Goal: Task Accomplishment & Management: Manage account settings

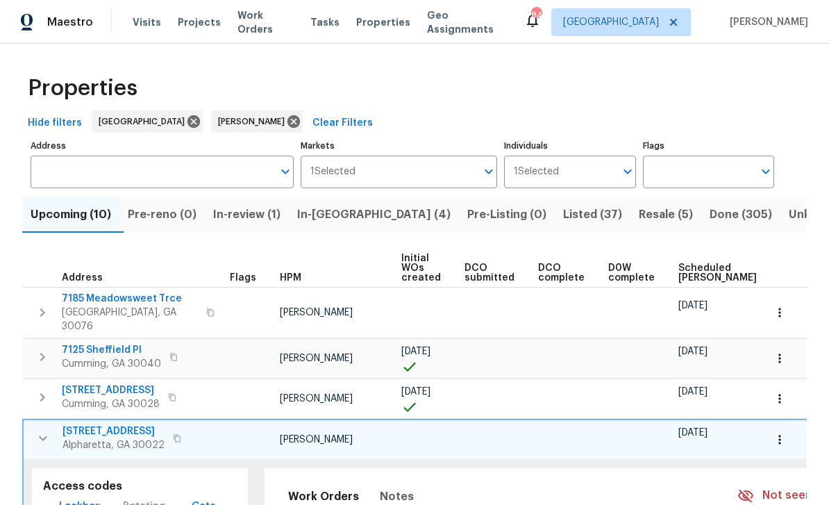
scroll to position [0, 42]
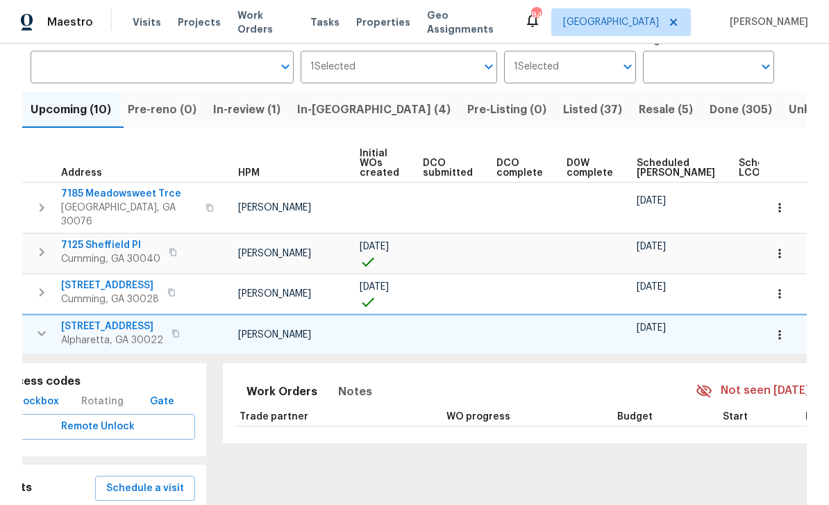
click at [48, 154] on th "Address" at bounding box center [122, 163] width 201 height 38
click at [58, 159] on th "Address" at bounding box center [122, 163] width 201 height 38
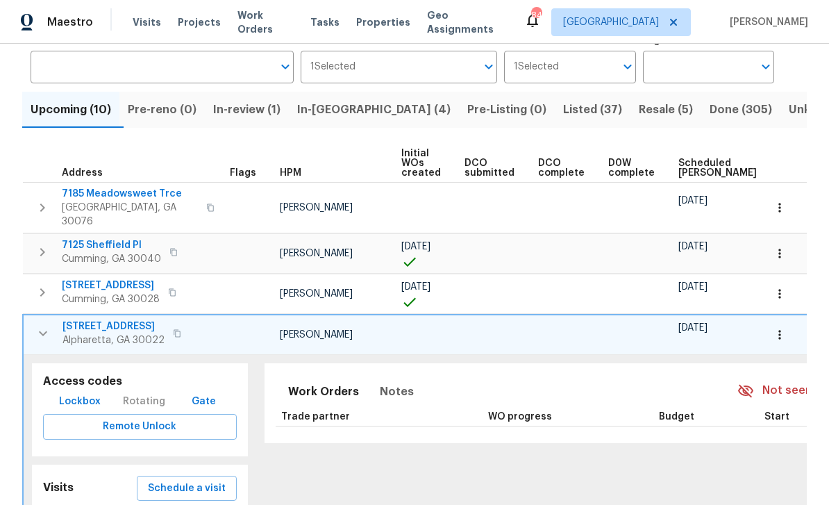
scroll to position [0, 0]
click at [563, 110] on span "Listed (37)" at bounding box center [592, 109] width 59 height 19
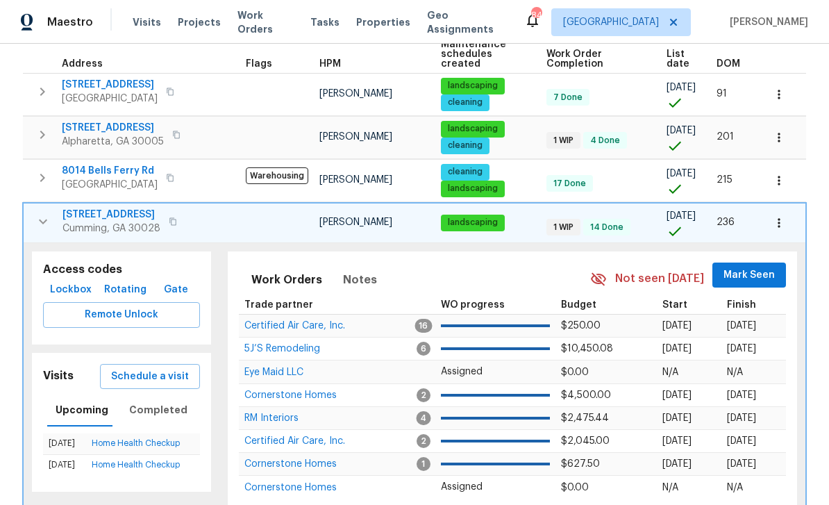
scroll to position [194, 0]
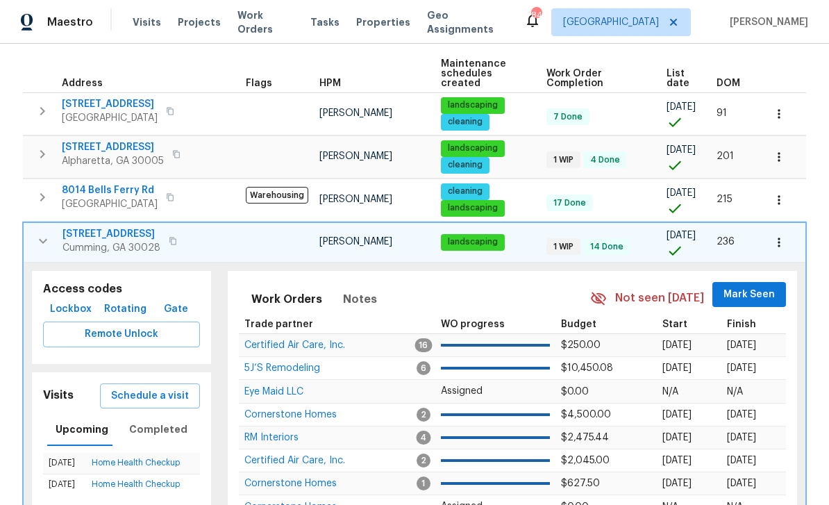
click at [42, 233] on icon "button" at bounding box center [43, 241] width 17 height 17
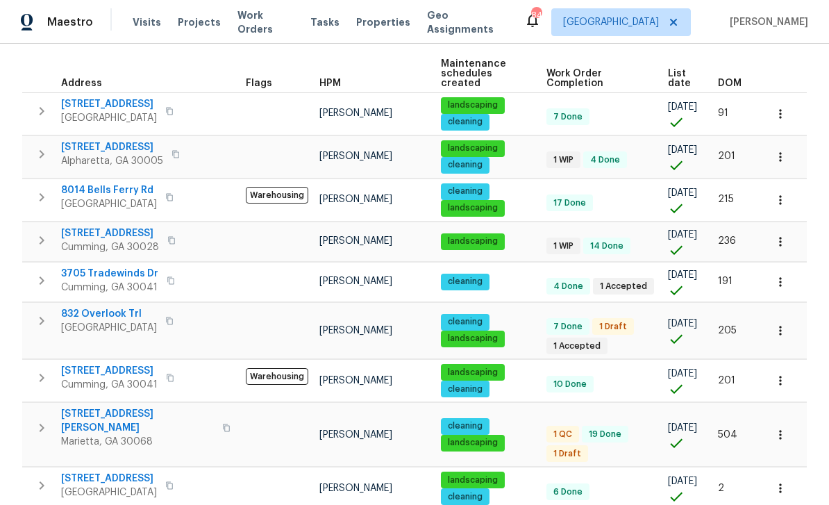
click at [87, 226] on span "[STREET_ADDRESS]" at bounding box center [110, 233] width 98 height 14
click at [788, 315] on button "button" at bounding box center [780, 330] width 31 height 31
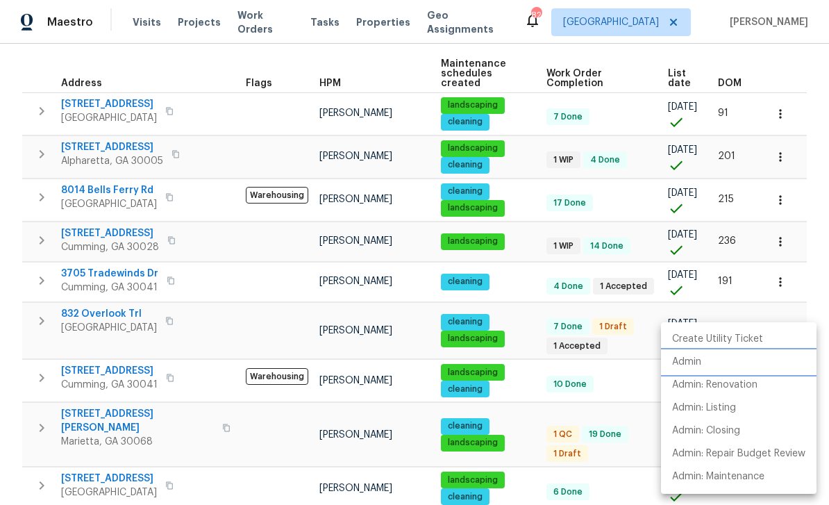
click at [695, 363] on p "Admin" at bounding box center [686, 362] width 29 height 15
click at [641, 230] on div at bounding box center [414, 252] width 829 height 505
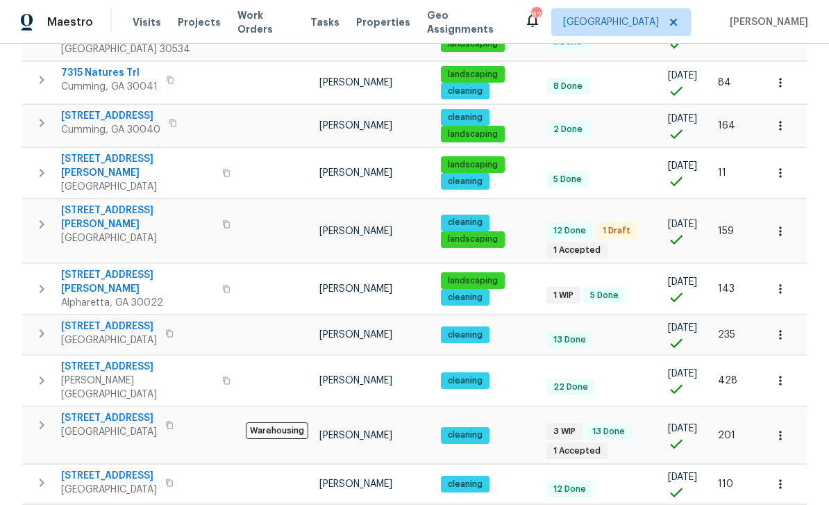
scroll to position [44, 0]
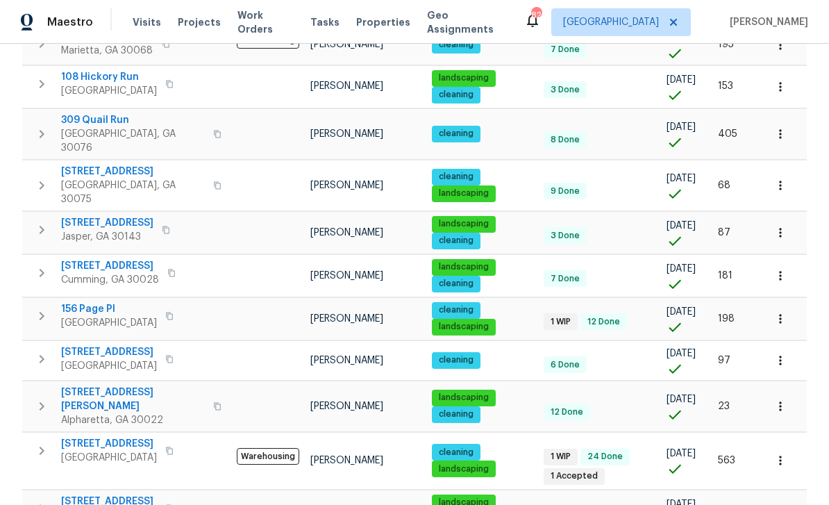
scroll to position [301, 0]
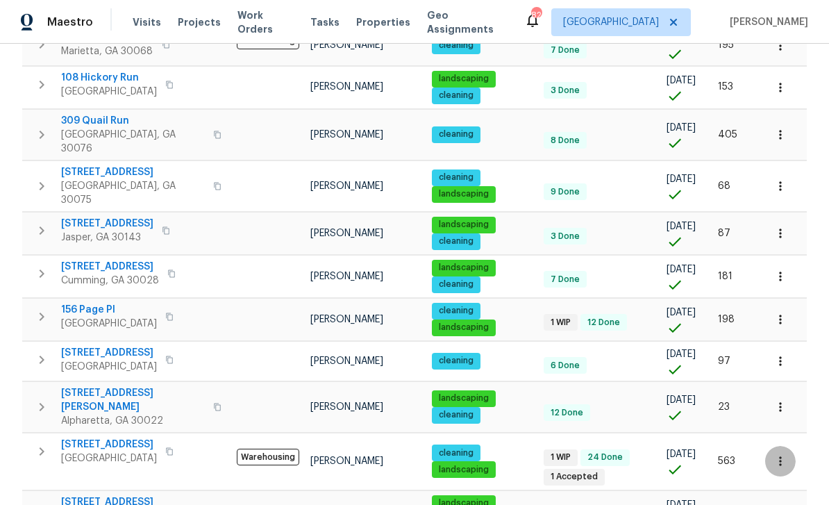
click at [781, 454] on icon "button" at bounding box center [780, 461] width 14 height 14
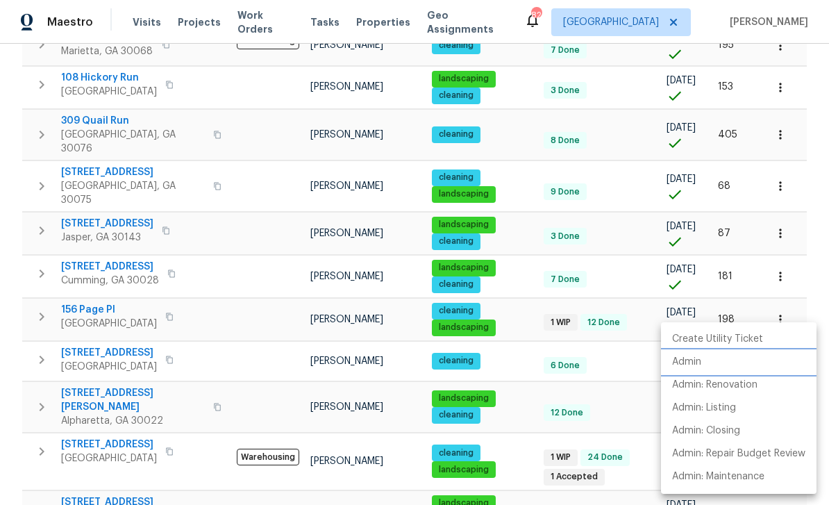
click at [688, 360] on p "Admin" at bounding box center [686, 362] width 29 height 15
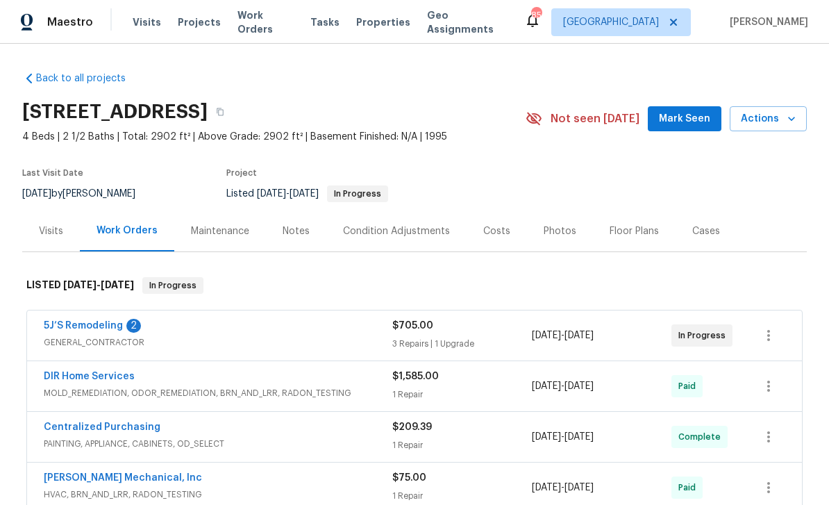
scroll to position [44, 0]
click at [71, 321] on link "5J’S Remodeling" at bounding box center [83, 326] width 79 height 10
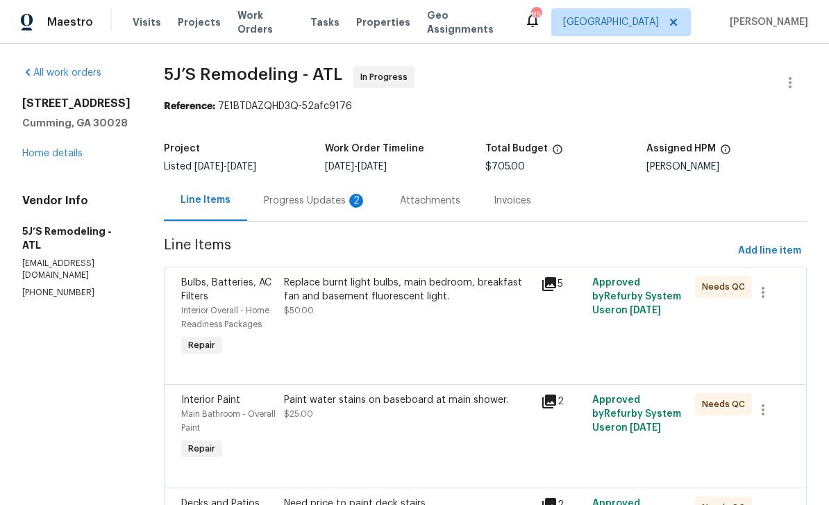
click at [304, 198] on div "Progress Updates 2" at bounding box center [315, 201] width 103 height 14
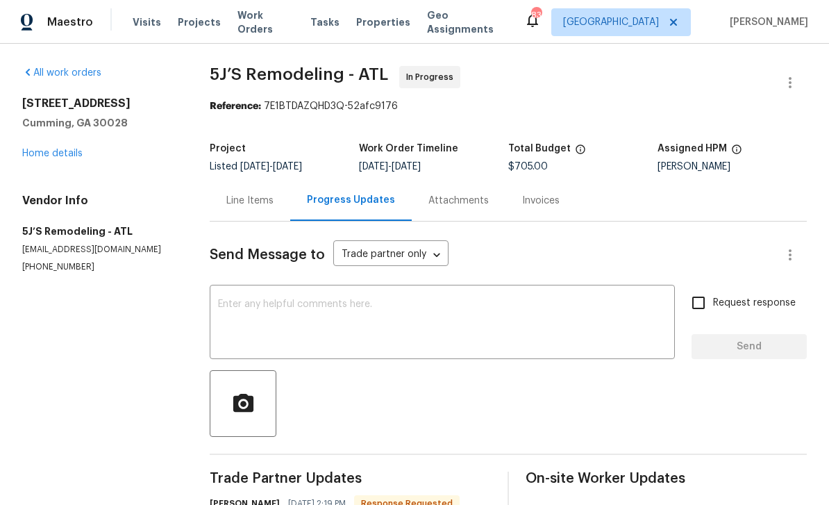
click at [251, 198] on div "Line Items" at bounding box center [249, 201] width 47 height 14
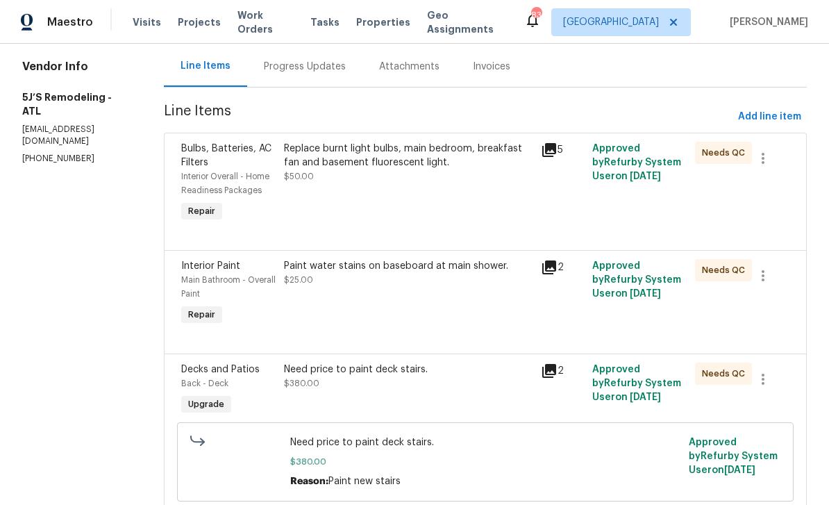
scroll to position [126, 0]
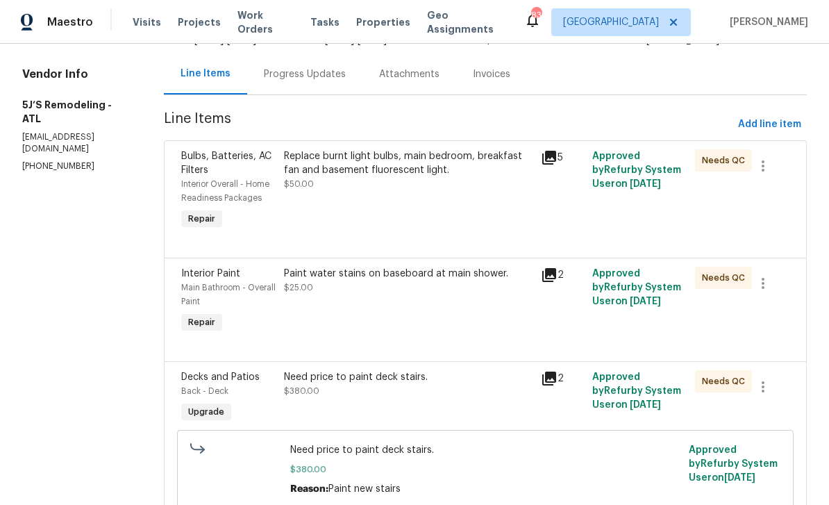
click at [208, 162] on div "Bulbs, Batteries, AC Filters" at bounding box center [228, 163] width 94 height 28
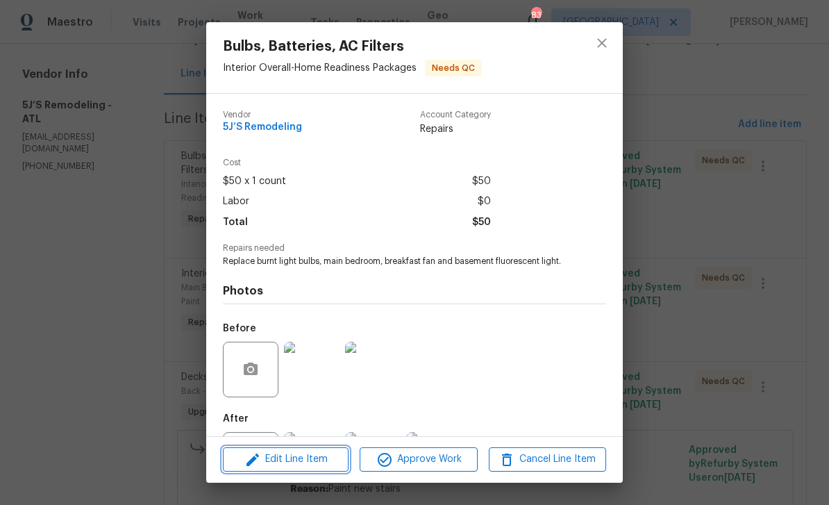
click at [279, 457] on span "Edit Line Item" at bounding box center [285, 458] width 117 height 17
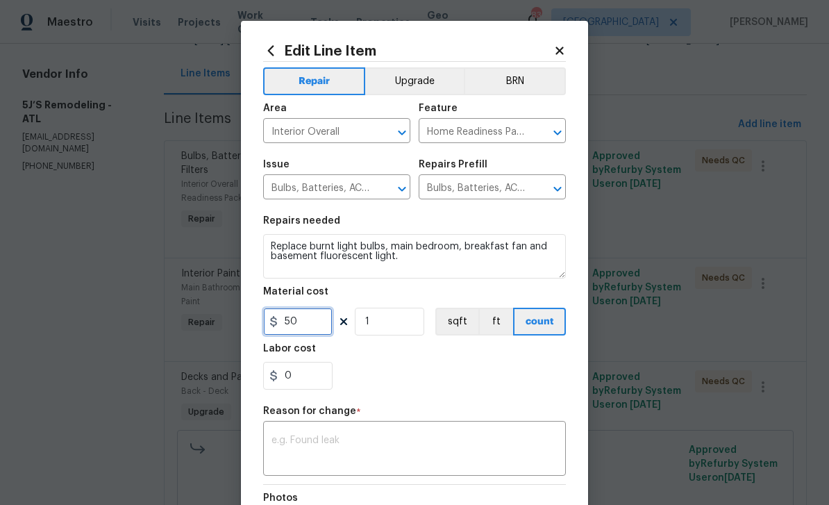
click at [288, 321] on input "50" at bounding box center [297, 321] width 69 height 28
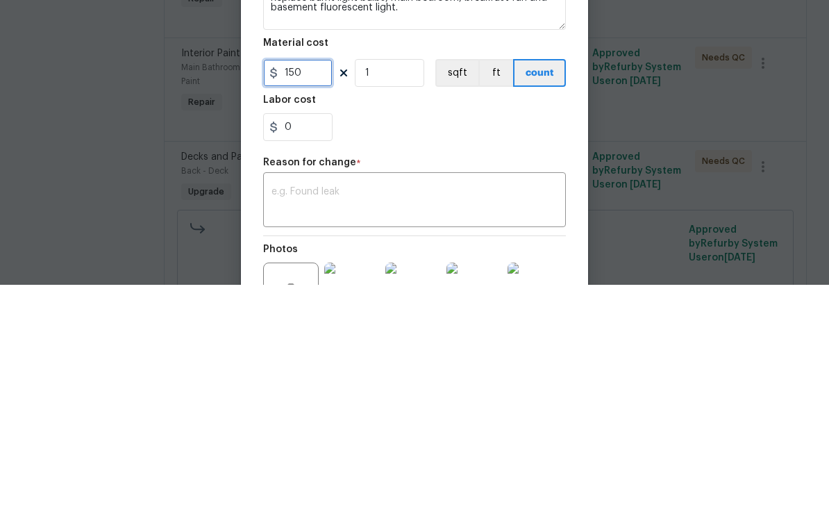
scroll to position [40, 0]
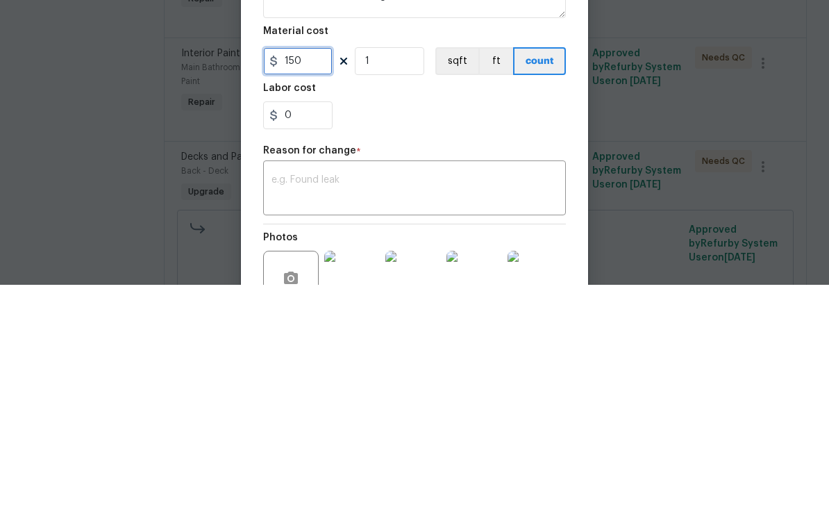
type input "150"
click at [323, 384] on div "x ​" at bounding box center [414, 409] width 303 height 51
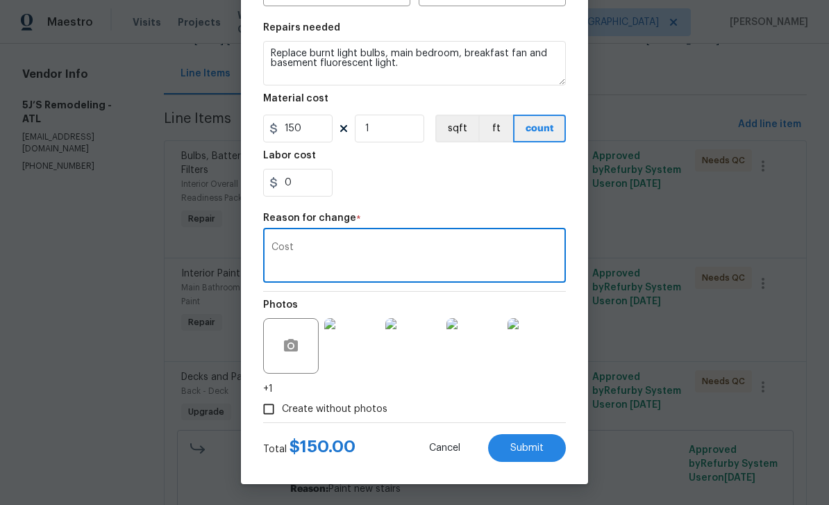
scroll to position [196, 0]
type textarea "Cost"
click at [541, 445] on span "Submit" at bounding box center [526, 448] width 33 height 10
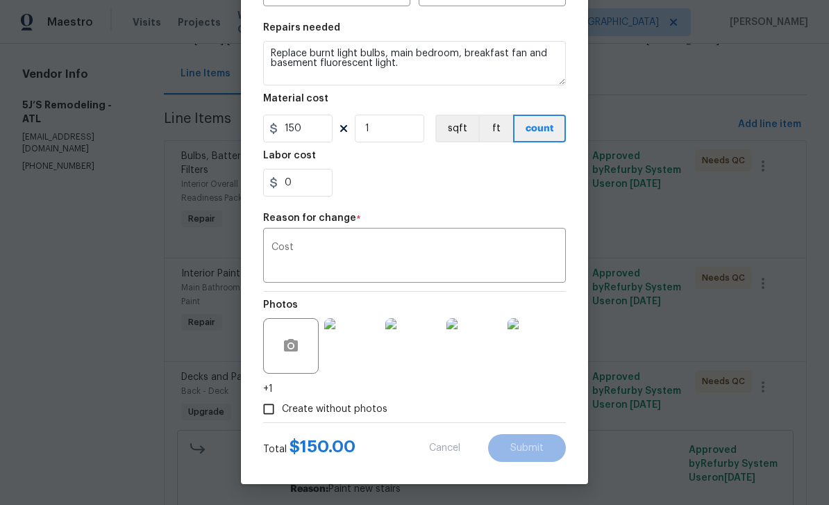
type input "50"
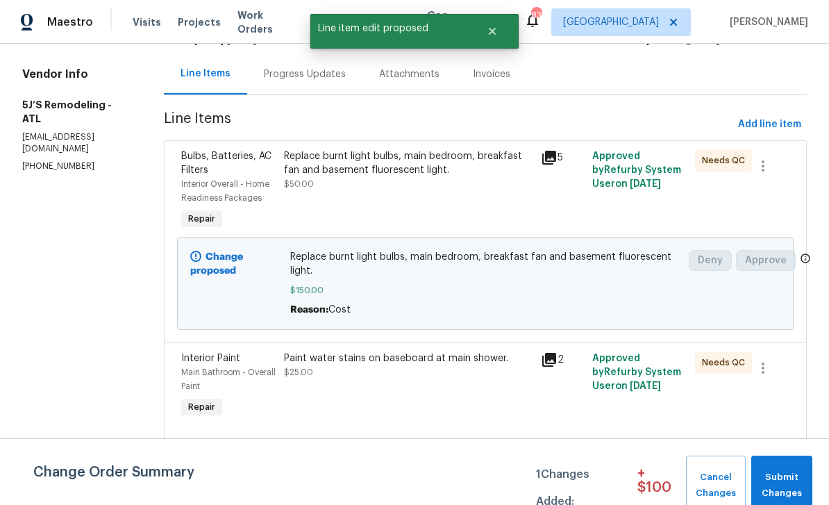
scroll to position [0, 0]
click at [786, 476] on span "Submit Changes" at bounding box center [781, 485] width 47 height 32
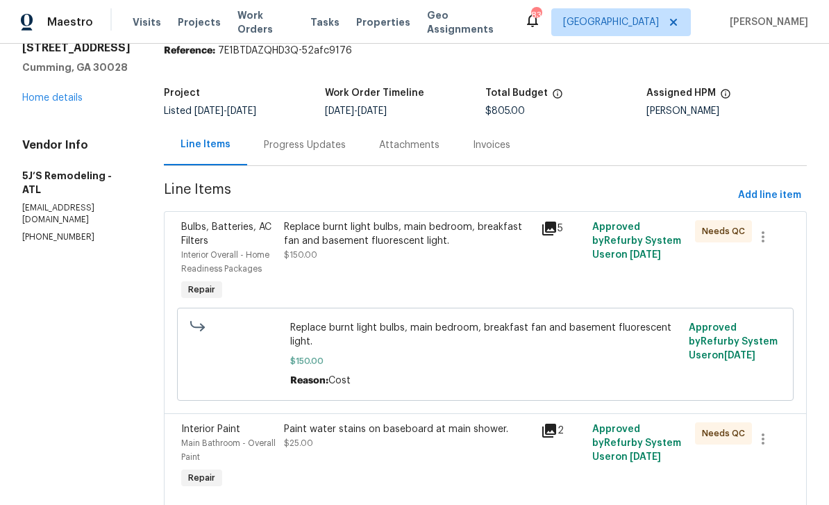
scroll to position [62, 0]
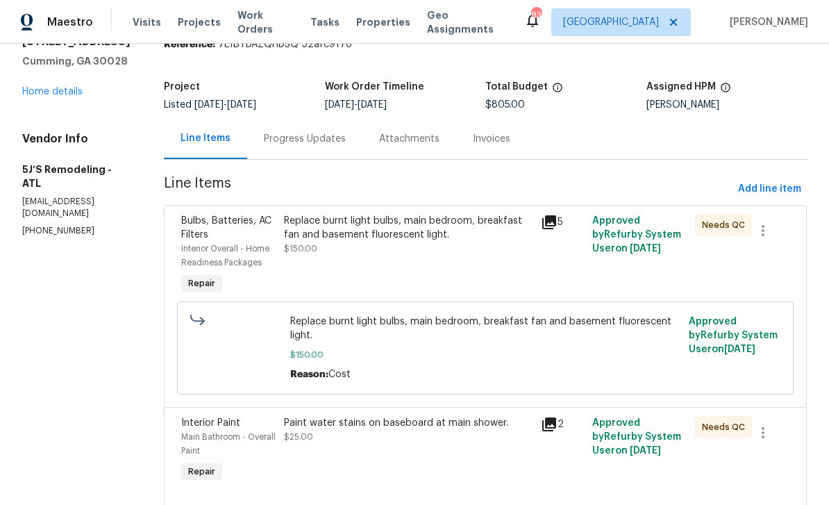
click at [216, 240] on div "Bulbs, Batteries, AC Filters" at bounding box center [228, 228] width 94 height 28
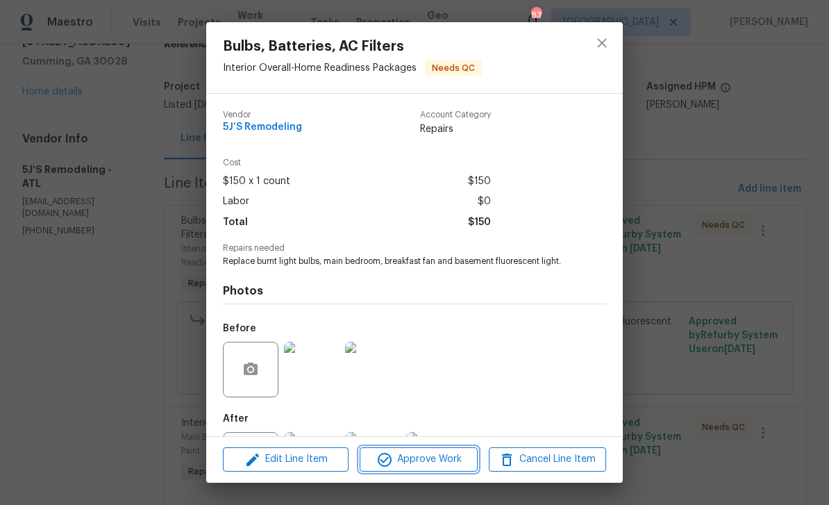
click at [450, 460] on span "Approve Work" at bounding box center [418, 458] width 109 height 17
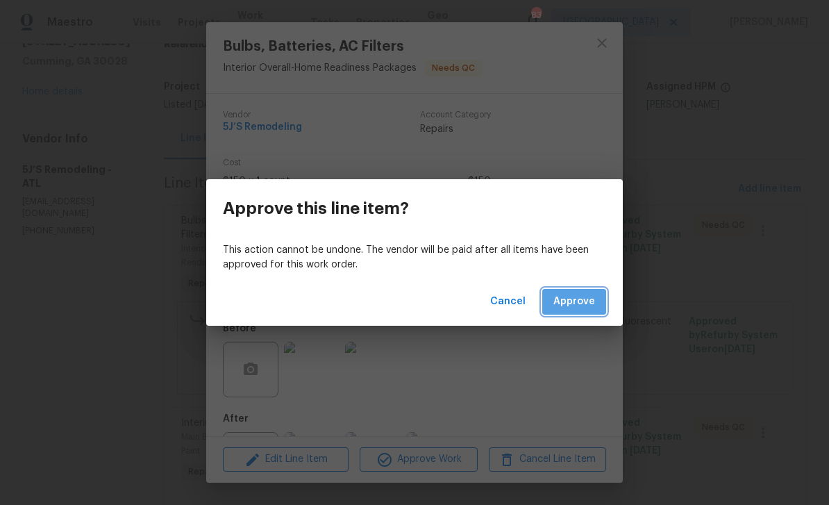
click at [577, 295] on span "Approve" at bounding box center [574, 301] width 42 height 17
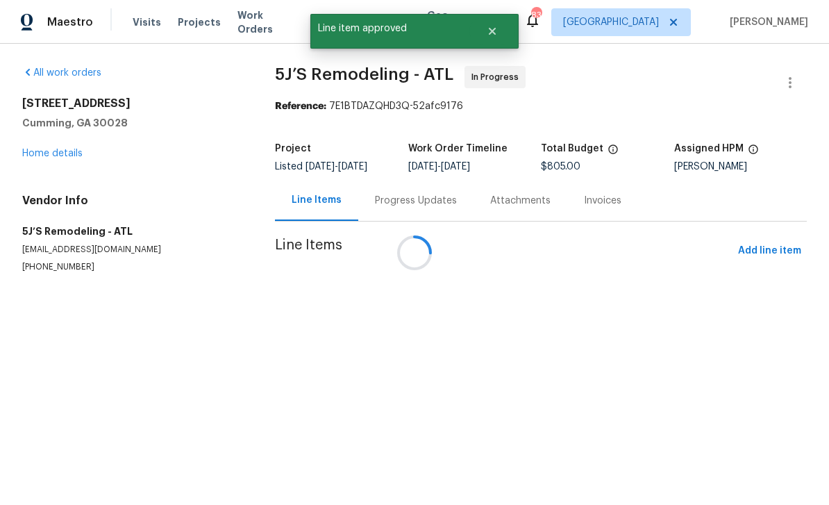
scroll to position [0, 0]
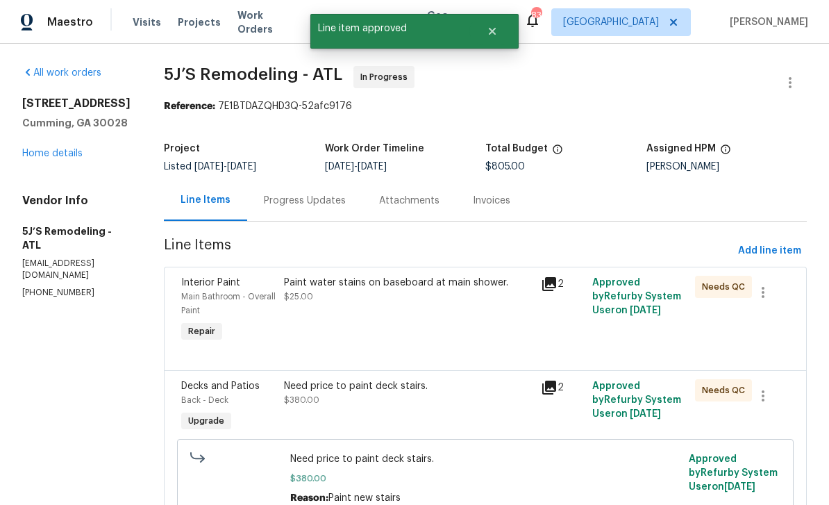
click at [201, 293] on span "Main Bathroom - Overall Paint" at bounding box center [228, 303] width 94 height 22
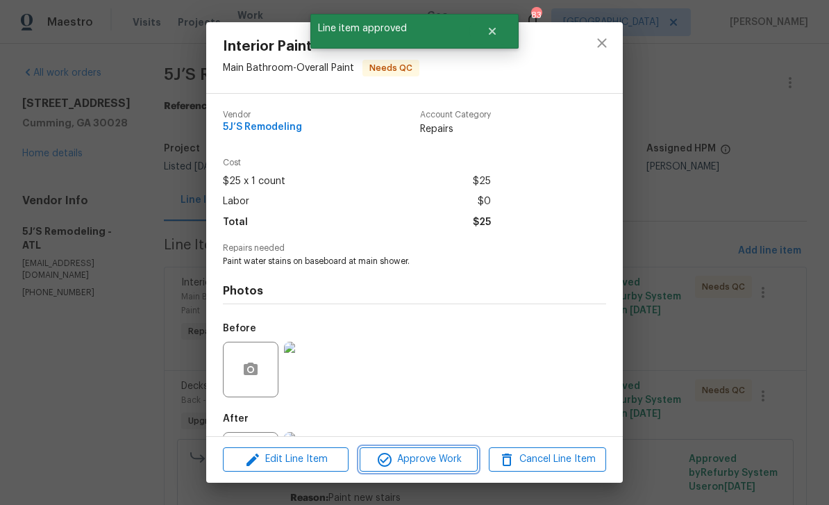
click at [443, 455] on span "Approve Work" at bounding box center [418, 458] width 109 height 17
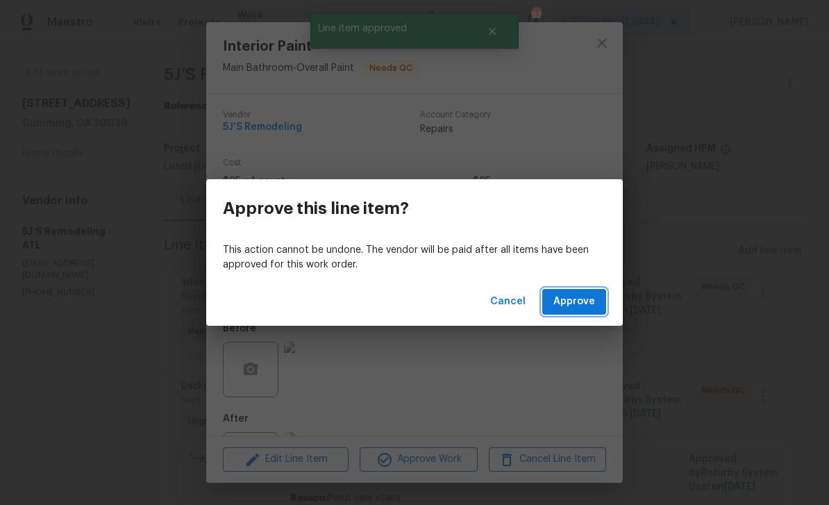
click at [585, 295] on span "Approve" at bounding box center [574, 301] width 42 height 17
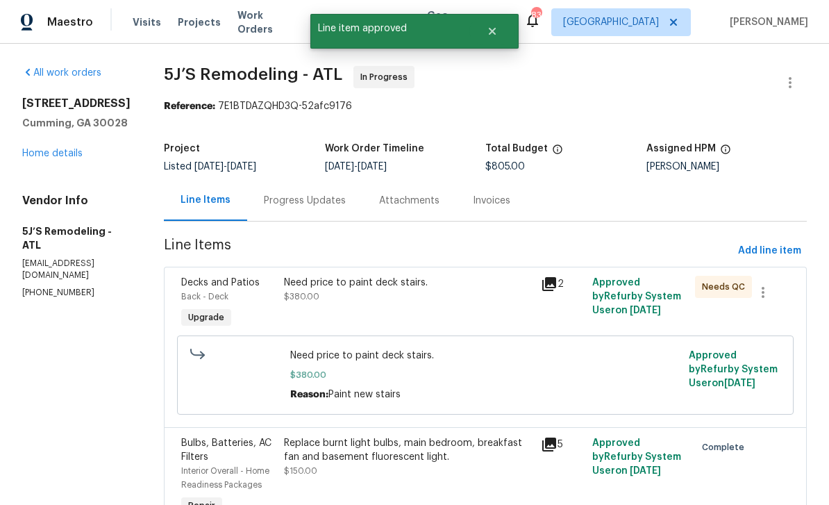
click at [201, 282] on span "Decks and Patios" at bounding box center [220, 283] width 78 height 10
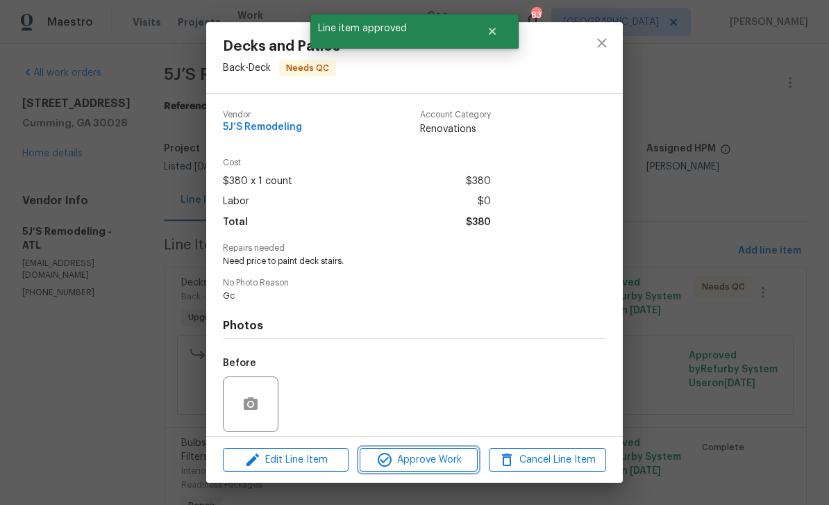
click at [448, 462] on span "Approve Work" at bounding box center [418, 459] width 109 height 17
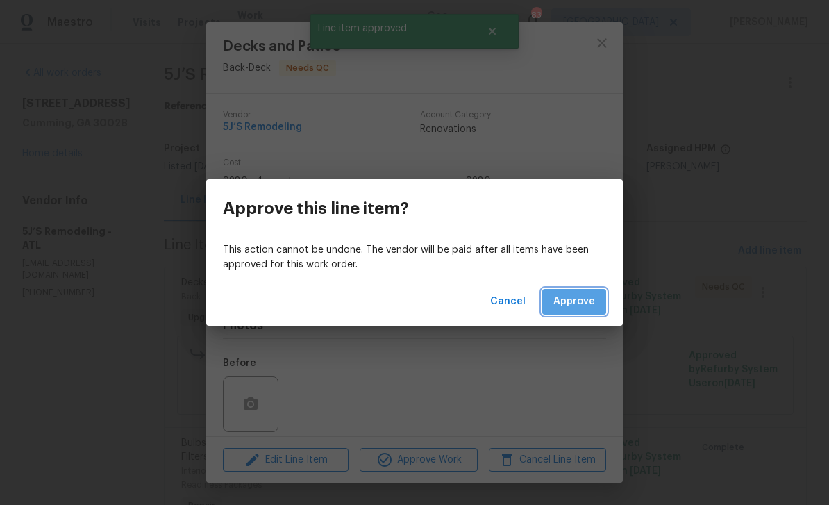
click at [583, 302] on span "Approve" at bounding box center [574, 301] width 42 height 17
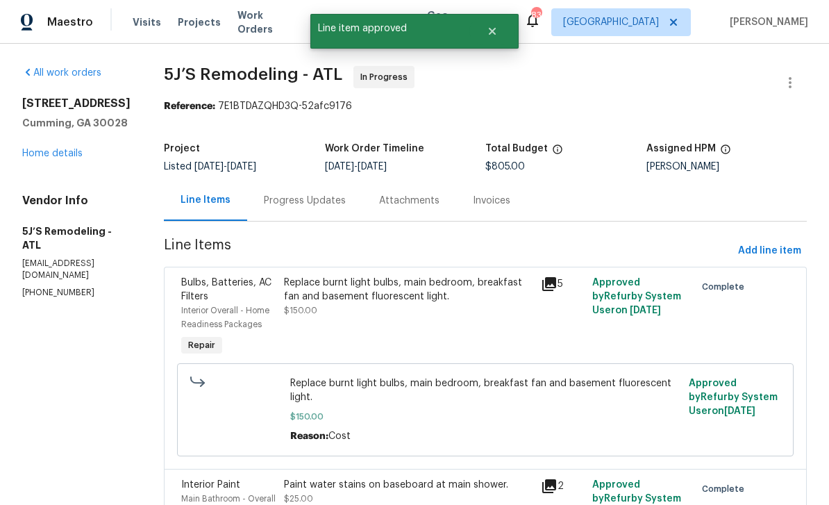
click at [54, 155] on link "Home details" at bounding box center [52, 154] width 60 height 10
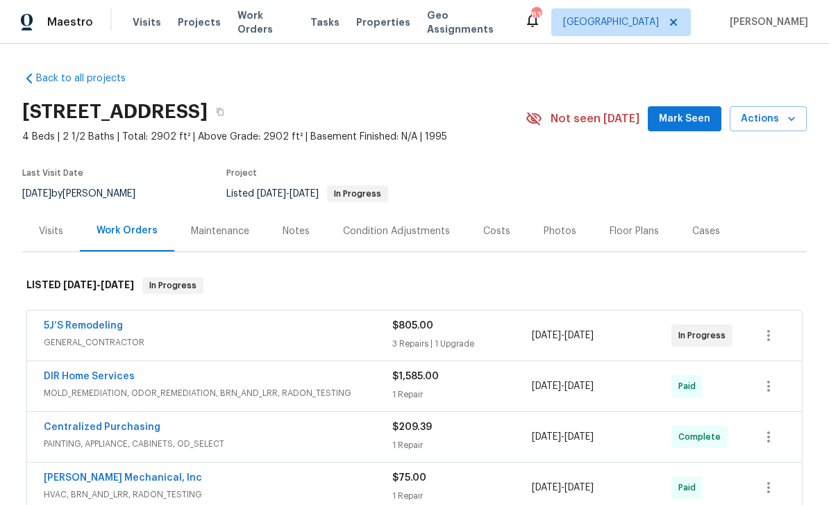
click at [74, 327] on link "5J’S Remodeling" at bounding box center [83, 326] width 79 height 10
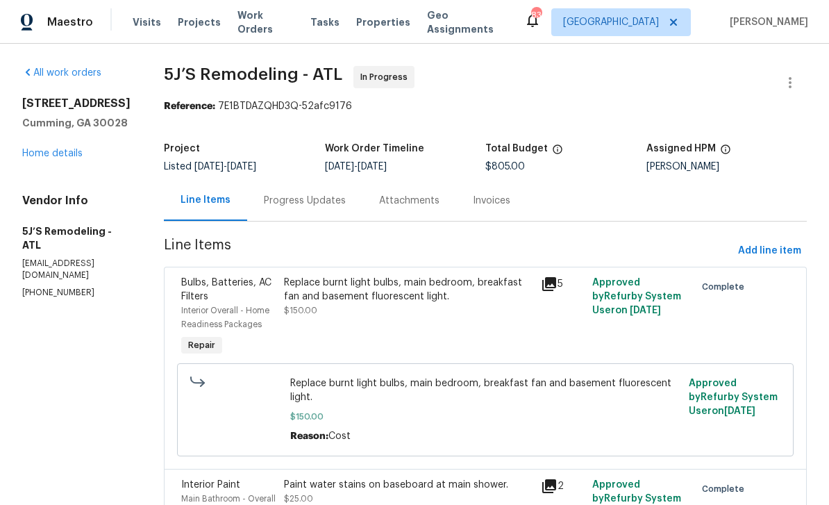
click at [54, 151] on link "Home details" at bounding box center [52, 154] width 60 height 10
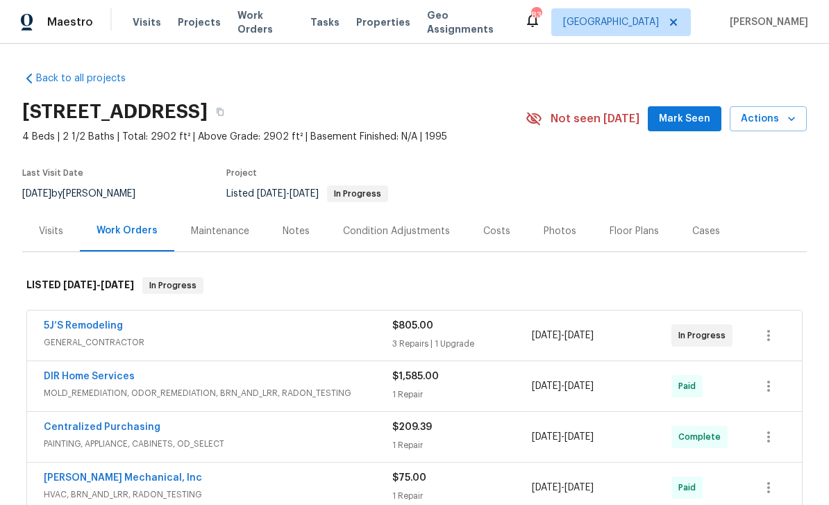
click at [673, 121] on span "Mark Seen" at bounding box center [684, 118] width 51 height 17
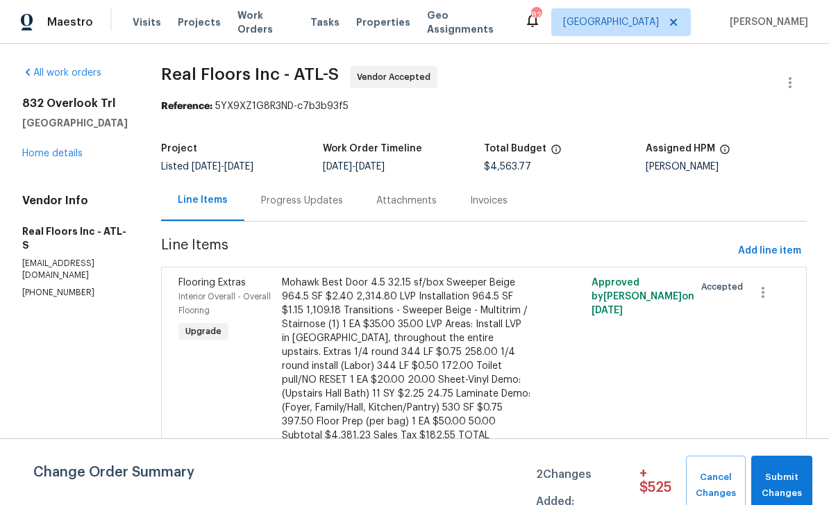
click at [59, 155] on link "Home details" at bounding box center [52, 154] width 60 height 10
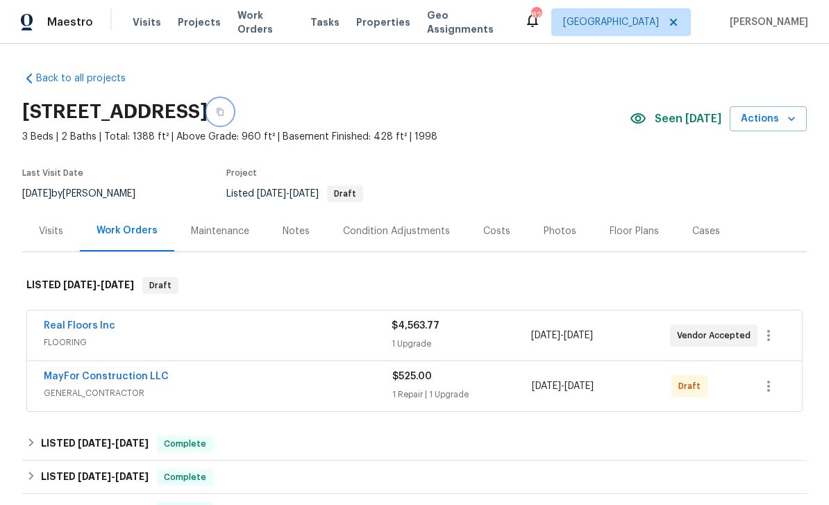
click at [233, 107] on button "button" at bounding box center [220, 111] width 25 height 25
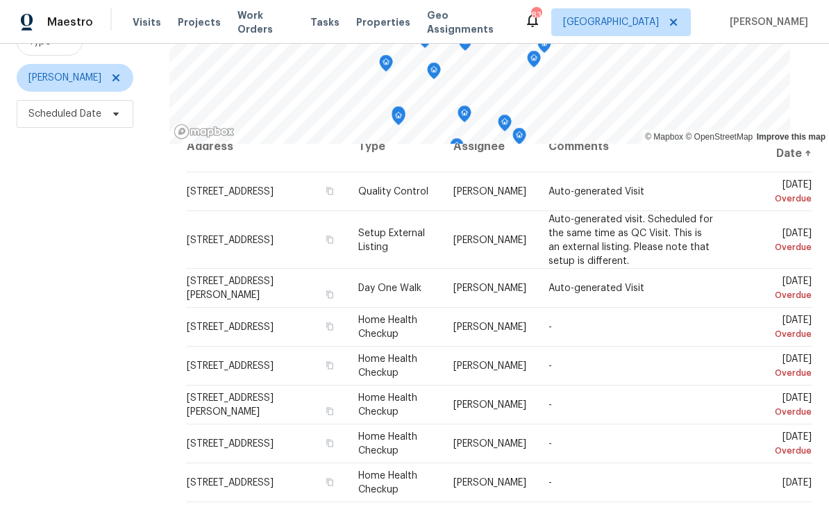
scroll to position [175, 0]
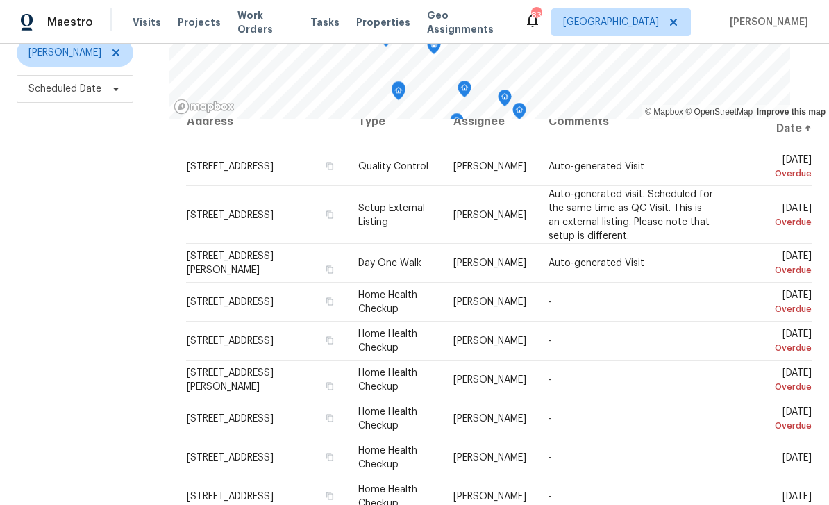
click at [0, 0] on icon at bounding box center [0, 0] width 0 height 0
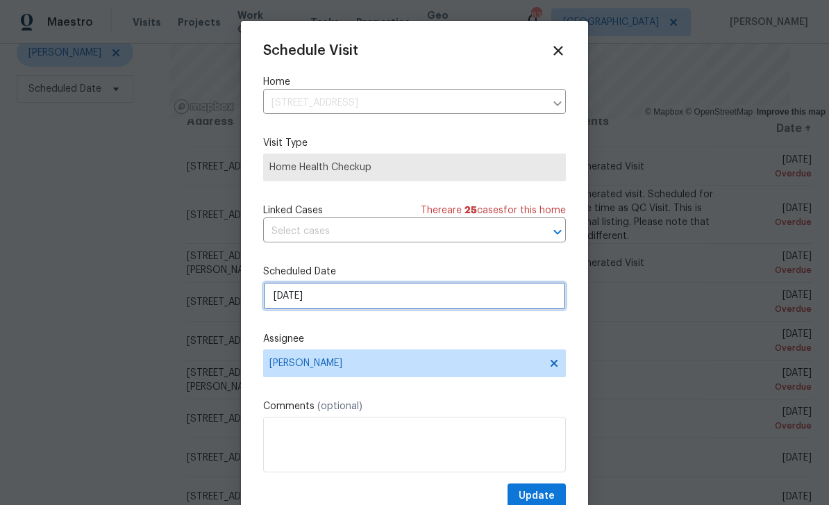
click at [525, 296] on input "9/28/2025" at bounding box center [414, 296] width 303 height 28
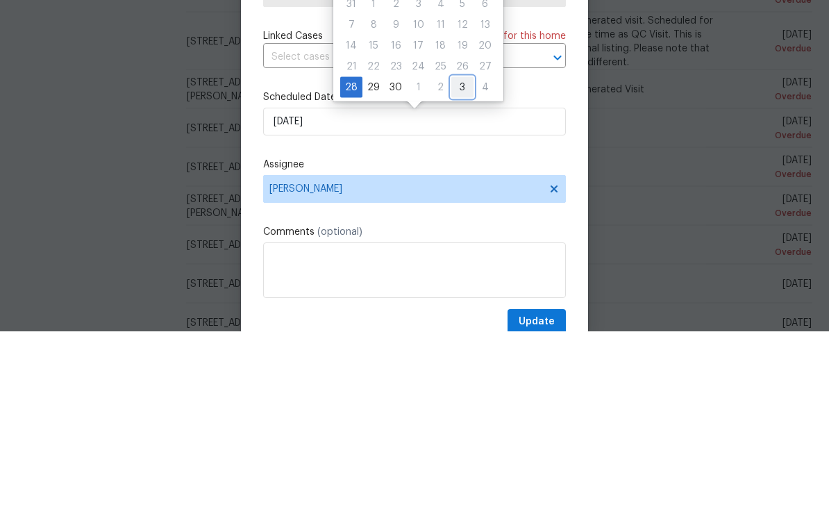
click at [458, 251] on div "3" at bounding box center [462, 260] width 22 height 19
type input "10/3/2025"
select select "9"
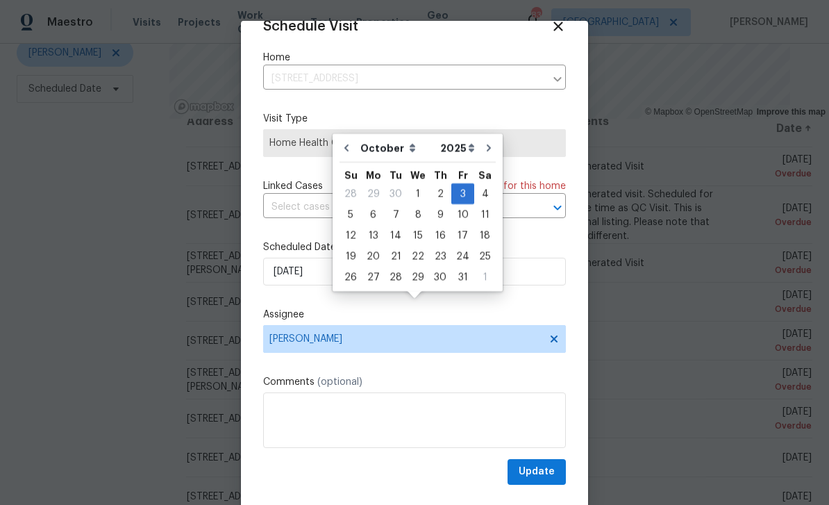
scroll to position [27, 0]
click at [550, 472] on span "Update" at bounding box center [536, 471] width 36 height 17
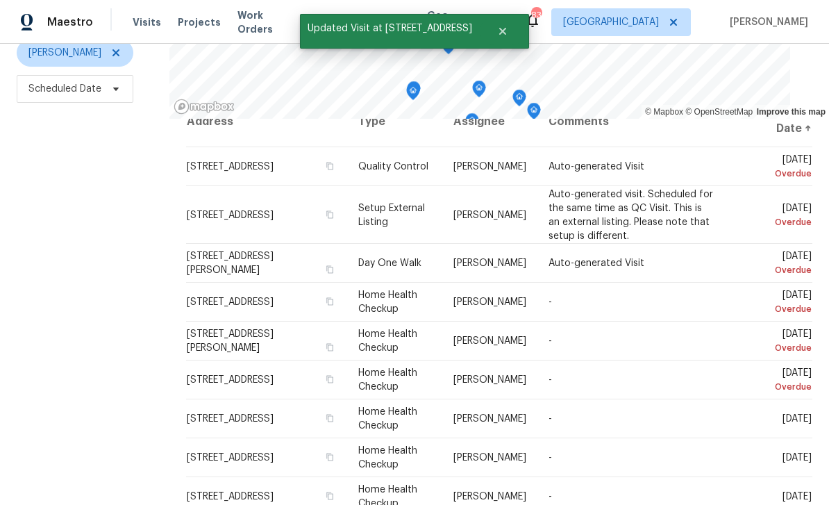
click at [0, 0] on icon at bounding box center [0, 0] width 0 height 0
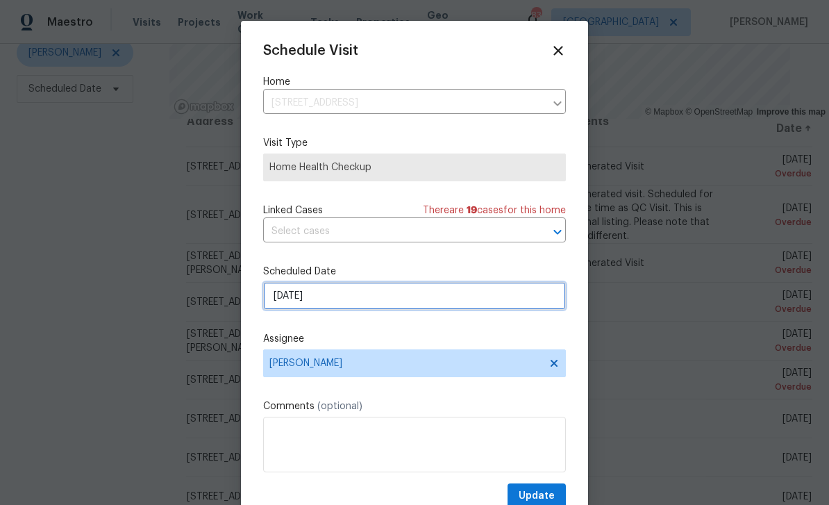
click at [523, 300] on input "9/28/2025" at bounding box center [414, 296] width 303 height 28
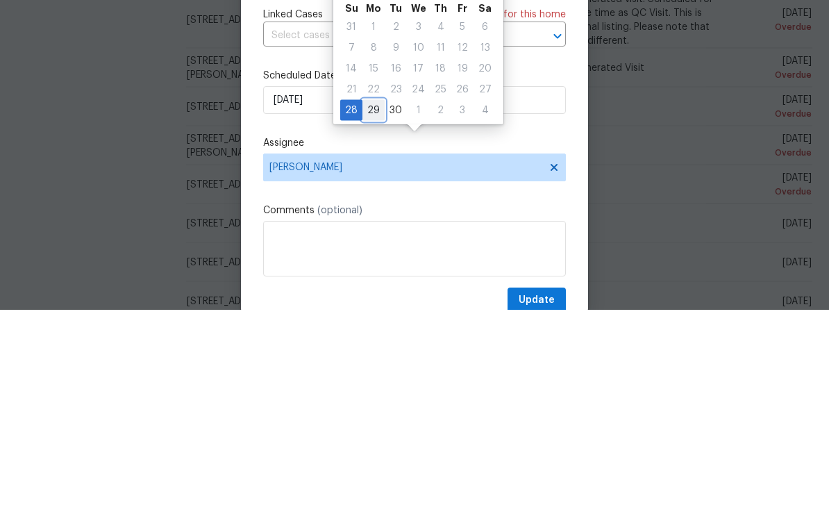
click at [373, 296] on div "29" at bounding box center [373, 305] width 22 height 19
type input "[DATE]"
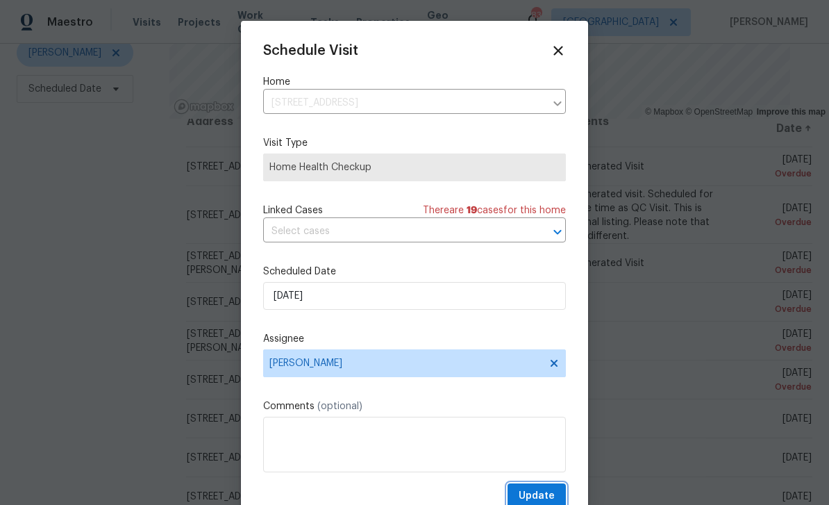
click at [543, 493] on span "Update" at bounding box center [536, 495] width 36 height 17
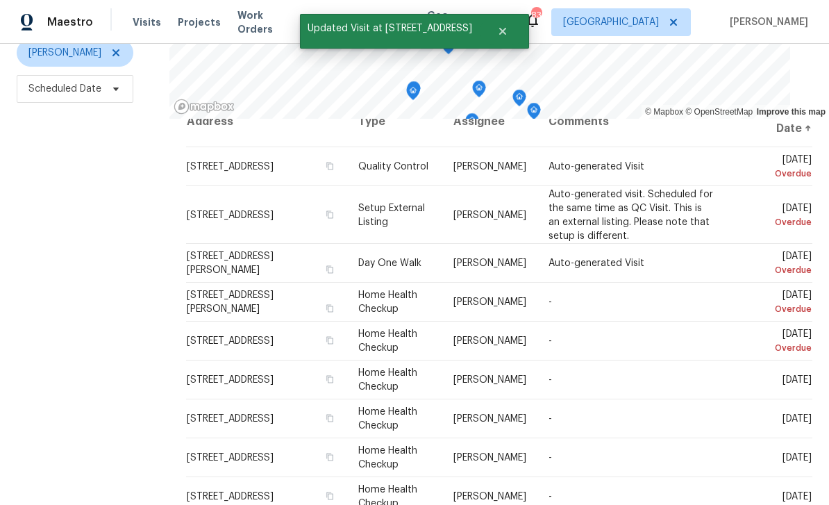
click at [0, 0] on icon at bounding box center [0, 0] width 0 height 0
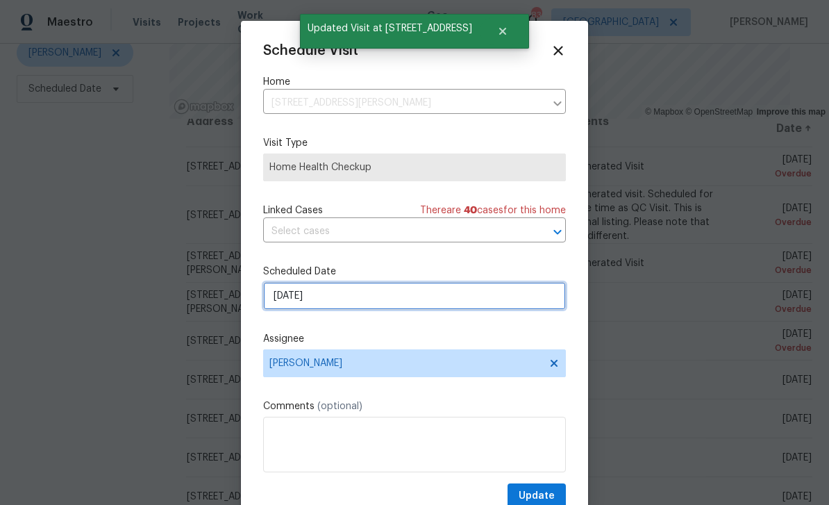
click at [525, 292] on input "[DATE]" at bounding box center [414, 296] width 303 height 28
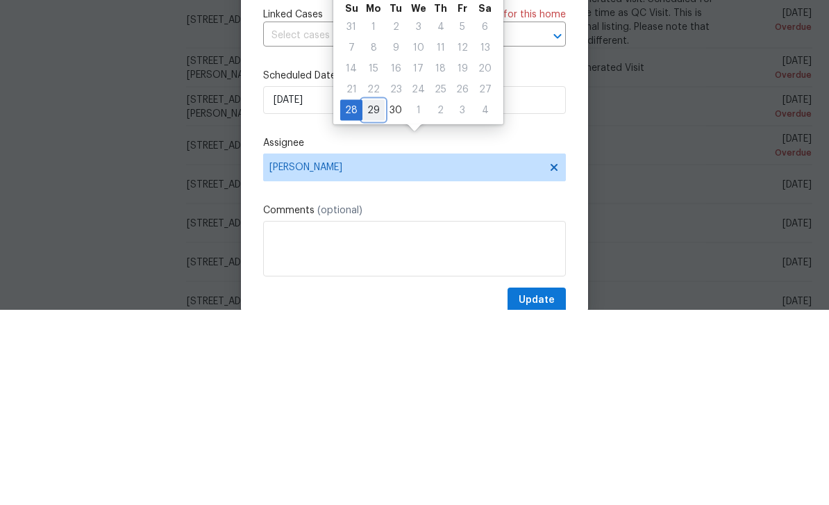
click at [373, 296] on div "29" at bounding box center [373, 305] width 22 height 19
type input "9/29/2025"
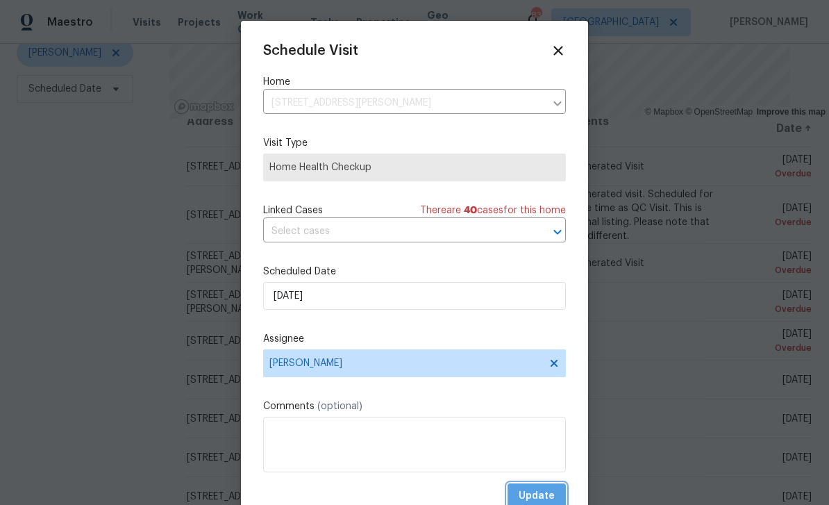
click at [545, 492] on span "Update" at bounding box center [536, 495] width 36 height 17
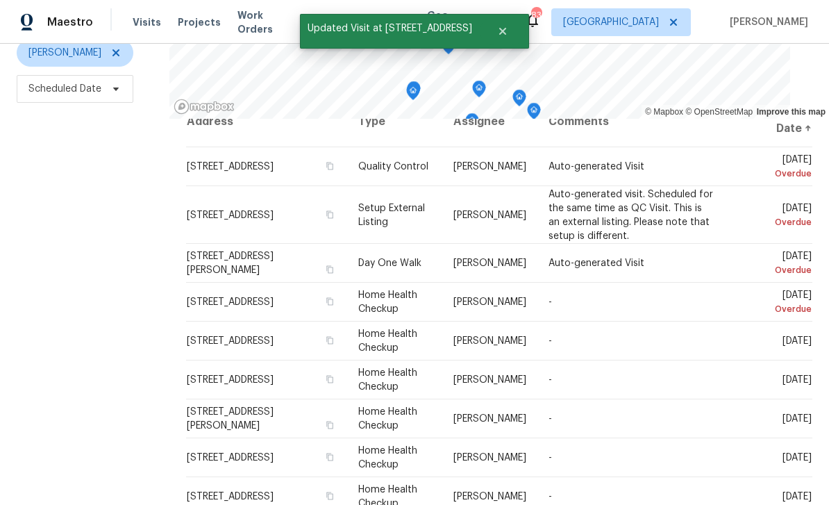
click at [0, 0] on icon at bounding box center [0, 0] width 0 height 0
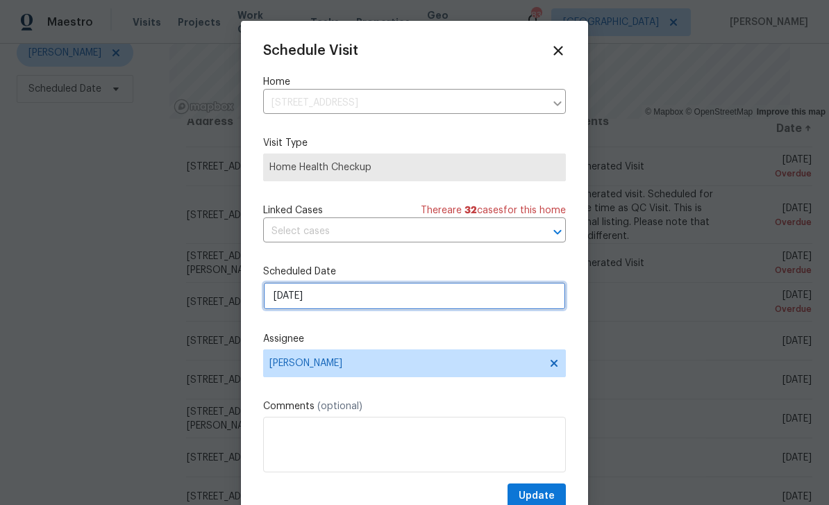
click at [528, 298] on input "[DATE]" at bounding box center [414, 296] width 303 height 28
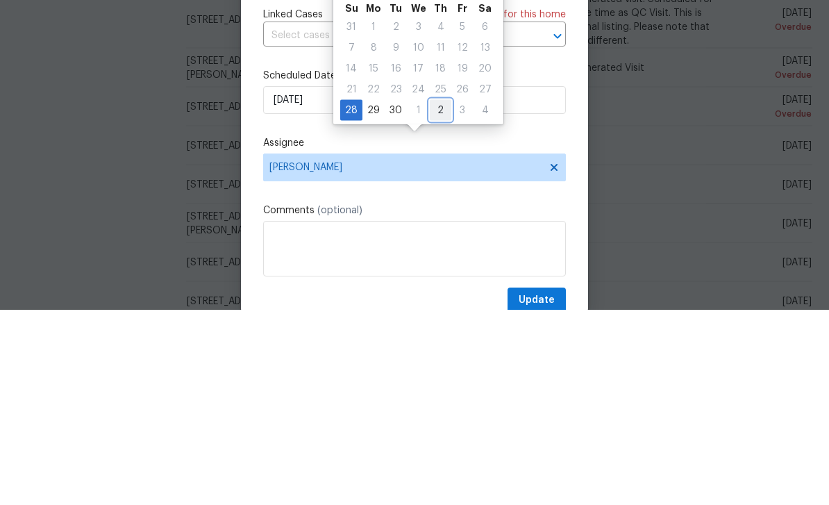
click at [432, 296] on div "2" at bounding box center [441, 305] width 22 height 19
type input "10/2/2025"
select select "9"
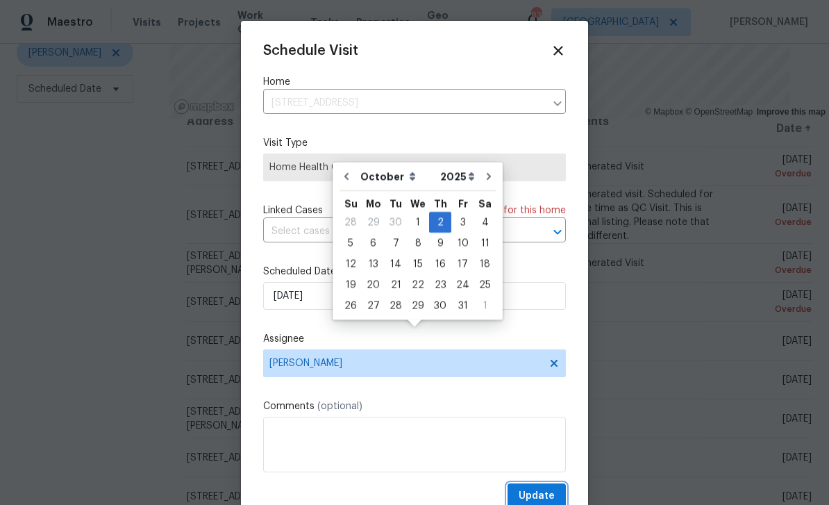
click at [548, 494] on span "Update" at bounding box center [536, 495] width 36 height 17
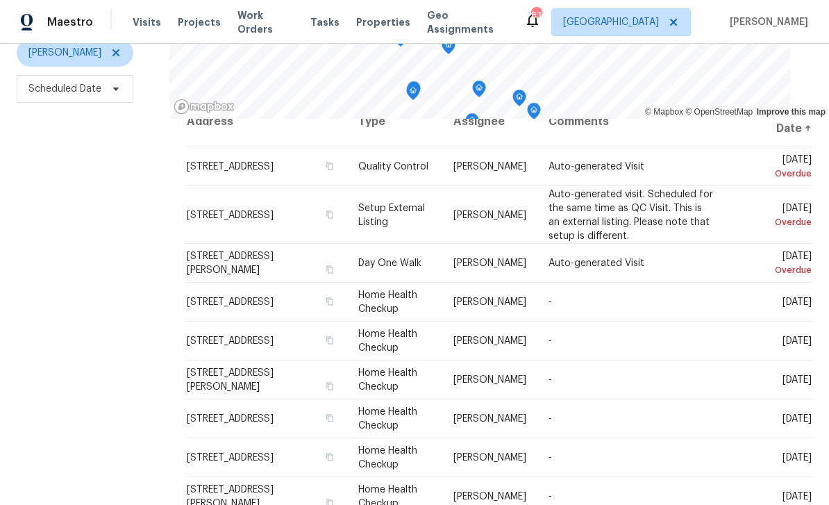
click at [0, 0] on icon at bounding box center [0, 0] width 0 height 0
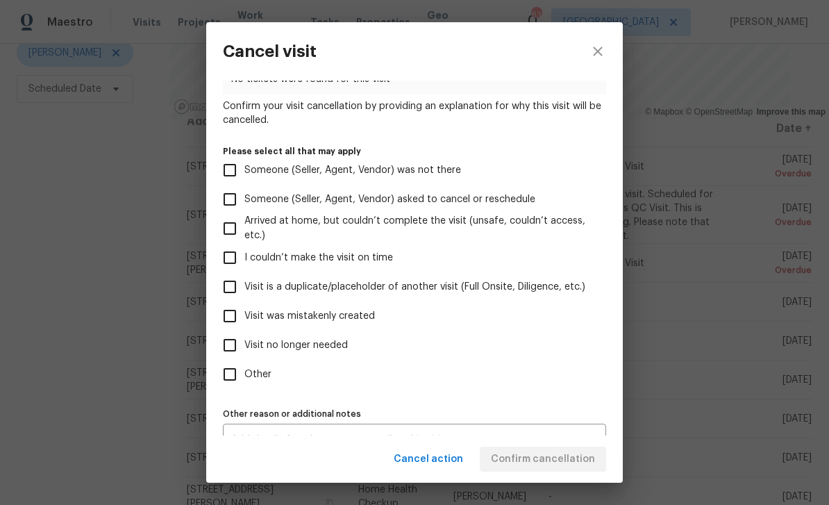
scroll to position [92, 0]
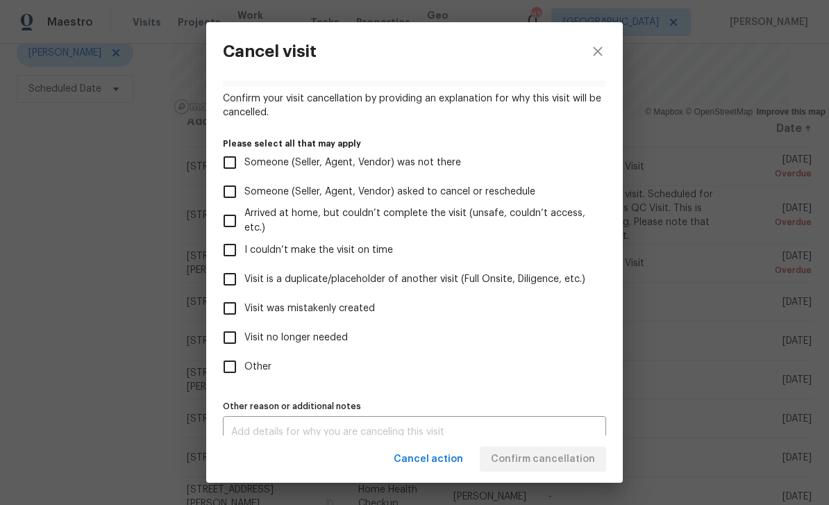
click at [227, 376] on input "Other" at bounding box center [229, 366] width 29 height 29
checkbox input "true"
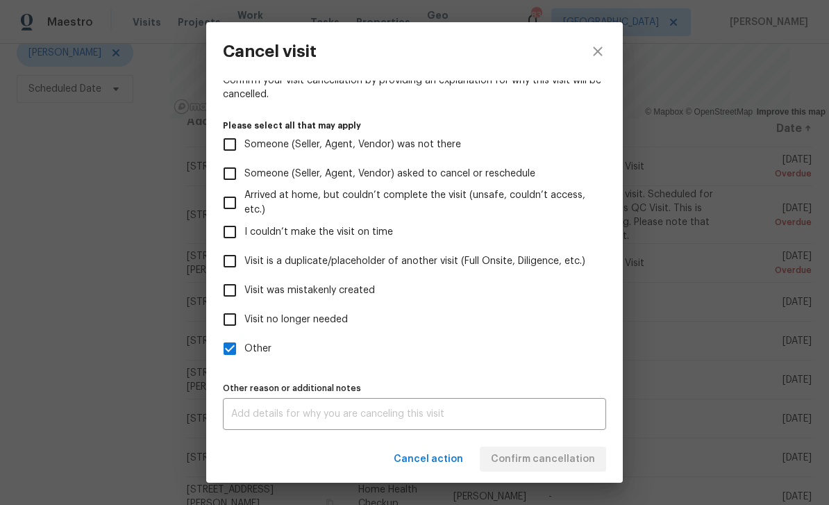
scroll to position [115, 0]
click at [271, 416] on textarea at bounding box center [414, 414] width 366 height 10
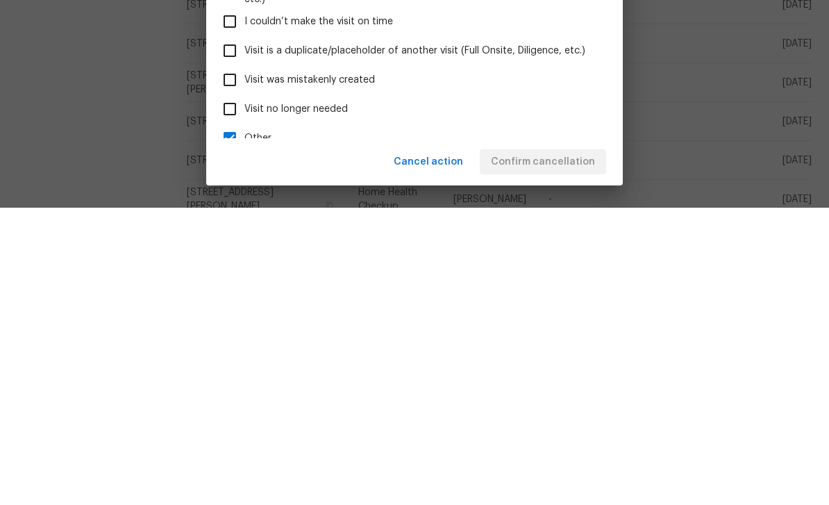
scroll to position [27, 0]
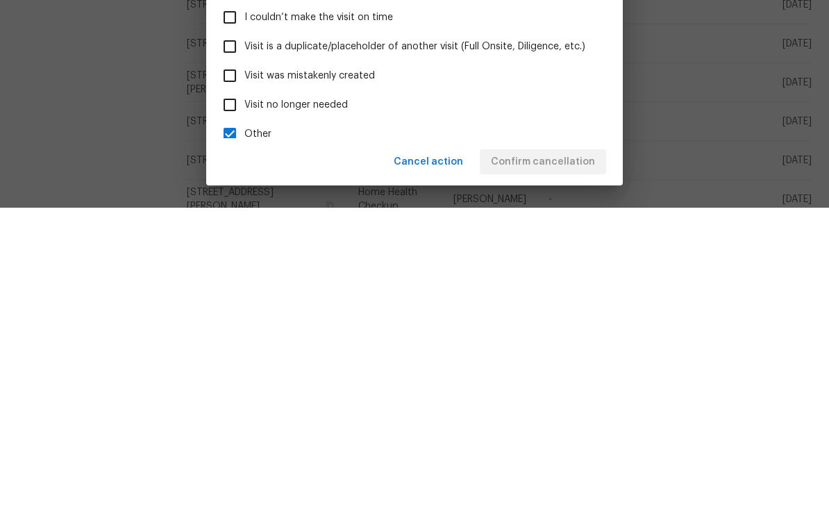
type textarea "House is [PERSON_NAME]"
click at [228, 387] on input "Visit no longer needed" at bounding box center [229, 401] width 29 height 29
checkbox input "true"
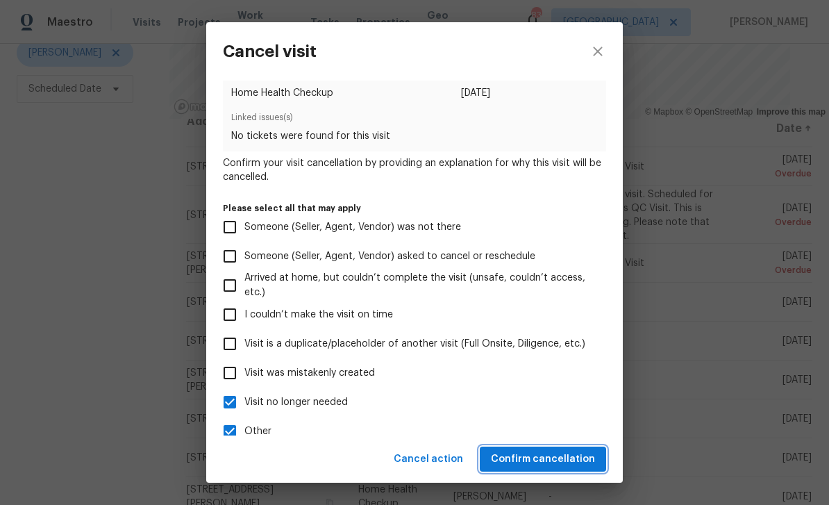
click at [561, 457] on span "Confirm cancellation" at bounding box center [543, 458] width 104 height 17
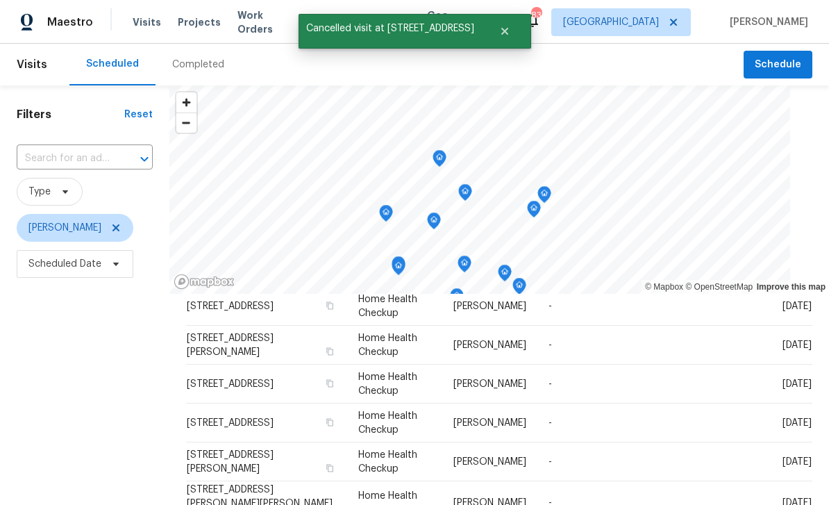
scroll to position [195, 0]
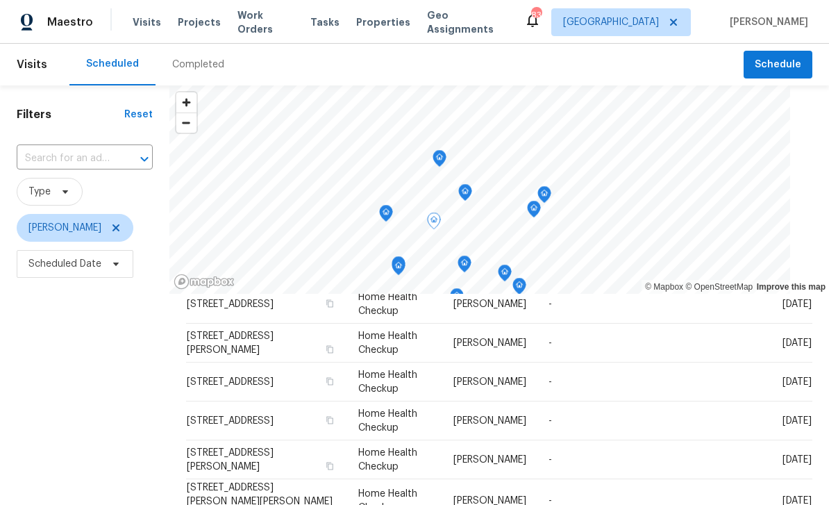
click at [0, 0] on icon at bounding box center [0, 0] width 0 height 0
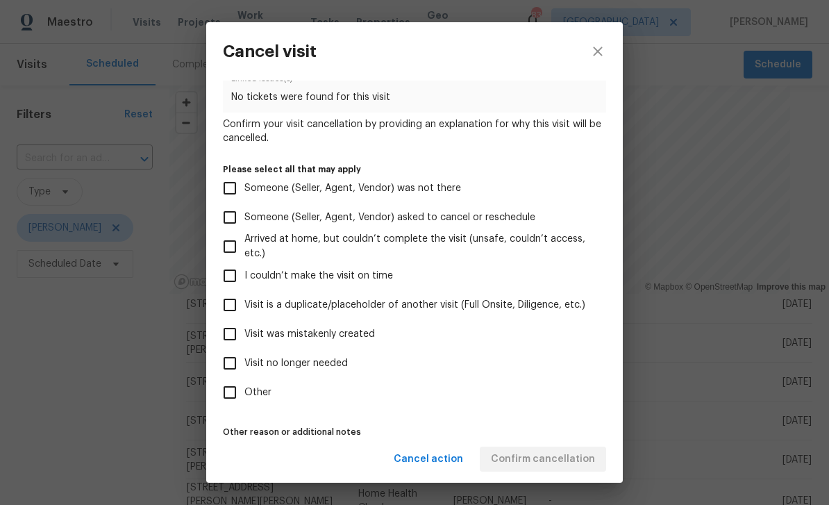
scroll to position [69, 0]
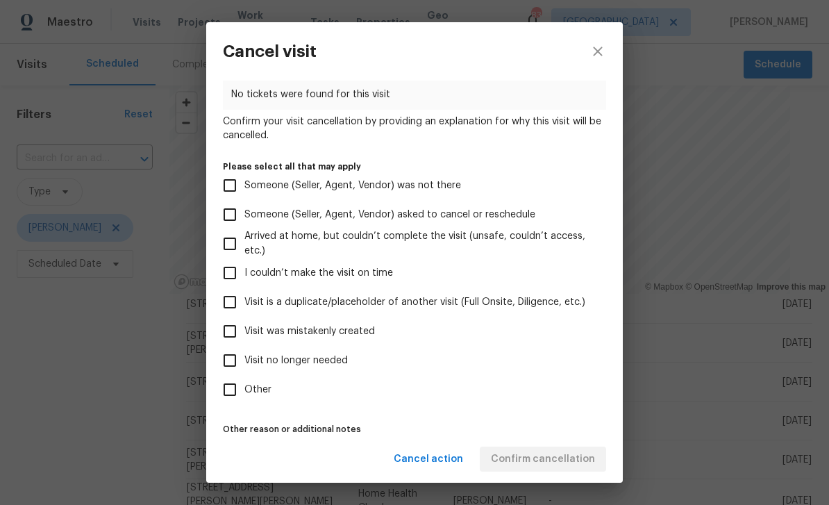
click at [230, 360] on input "Visit no longer needed" at bounding box center [229, 360] width 29 height 29
checkbox input "true"
click at [236, 395] on input "Other" at bounding box center [229, 389] width 29 height 29
checkbox input "true"
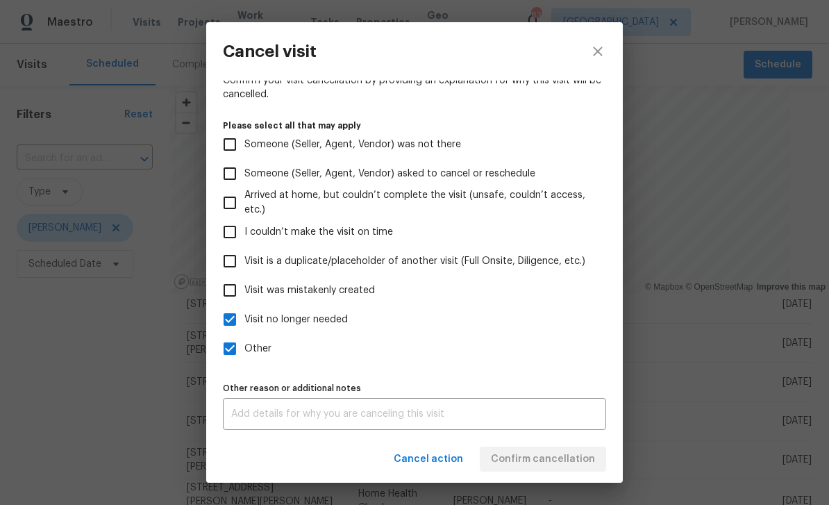
scroll to position [115, 0]
click at [249, 414] on textarea at bounding box center [414, 414] width 366 height 10
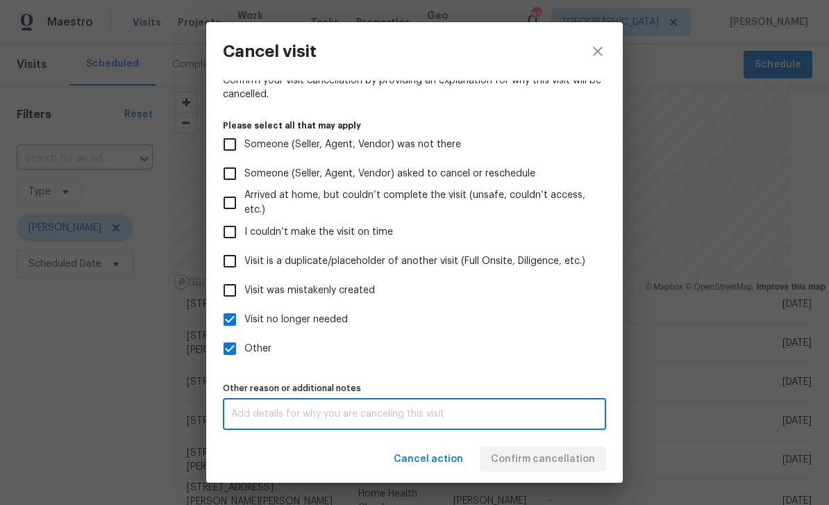
scroll to position [12, 0]
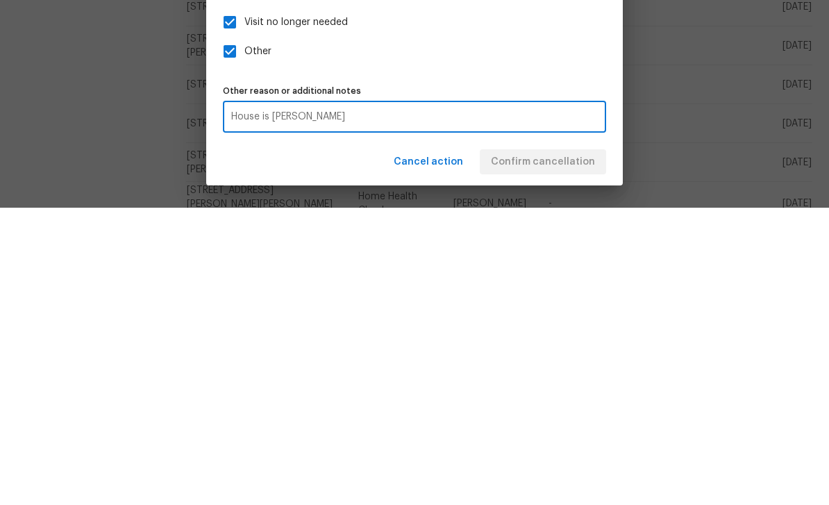
type textarea "House is TOM"
click at [551, 79] on div "Visit type Home Health Checkup Scheduled date 9/29/2025 Linked issues(s) No tic…" at bounding box center [414, 202] width 383 height 453
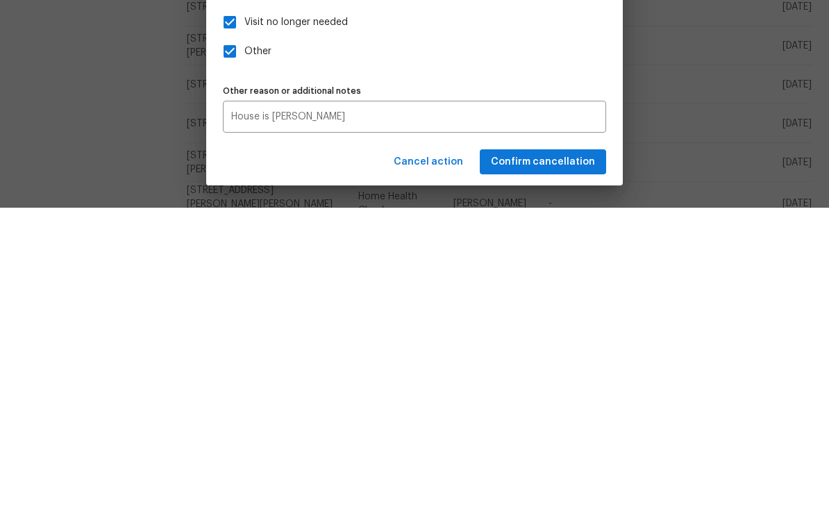
scroll to position [44, 0]
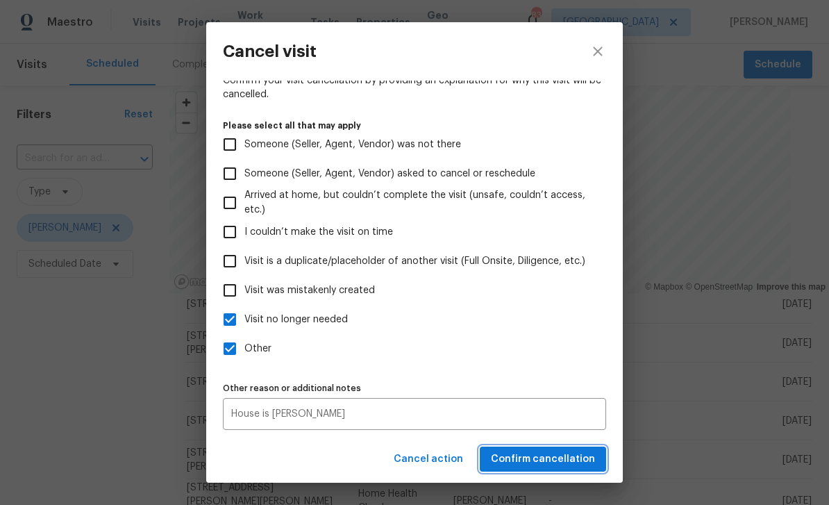
click at [560, 459] on span "Confirm cancellation" at bounding box center [543, 458] width 104 height 17
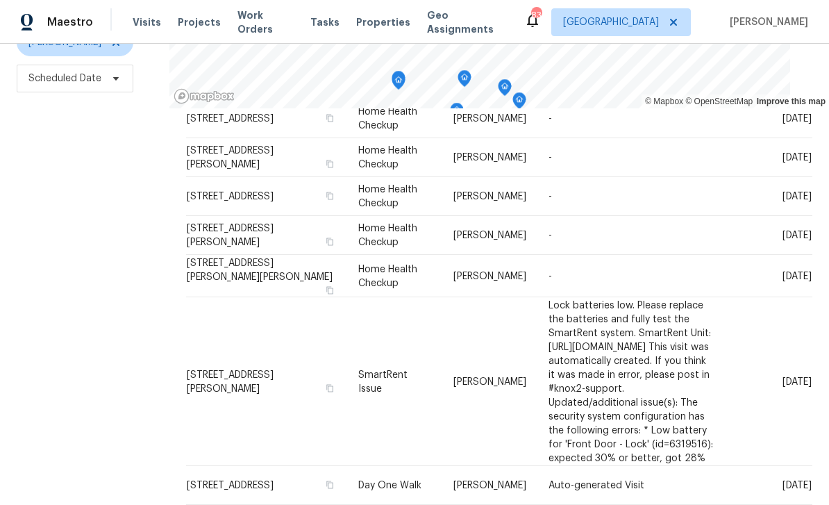
scroll to position [184, 0]
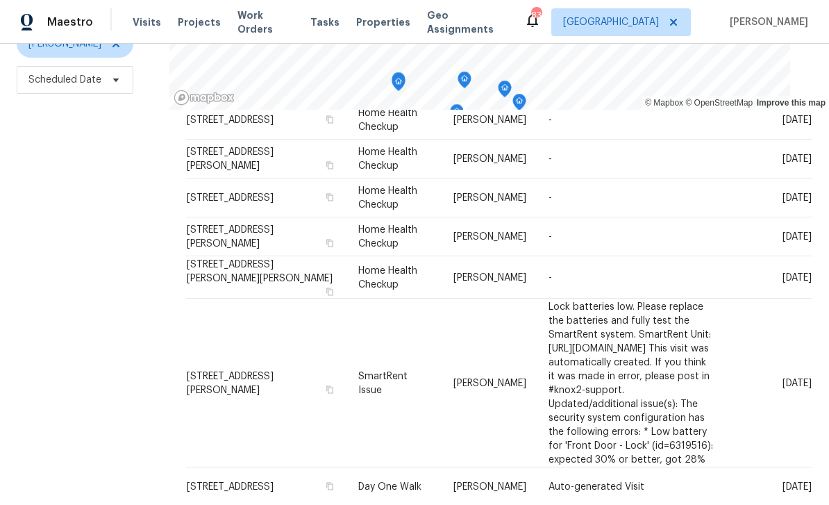
click at [0, 0] on icon at bounding box center [0, 0] width 0 height 0
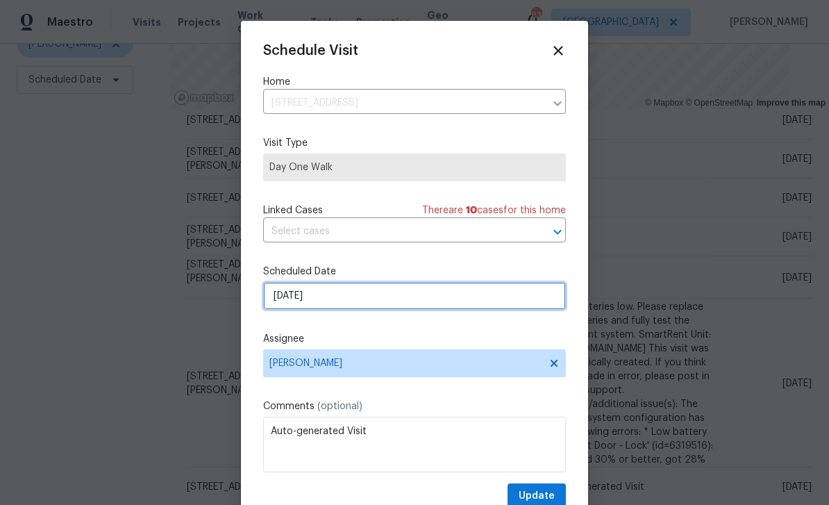
click at [296, 300] on input "9/30/2025" at bounding box center [414, 296] width 303 height 28
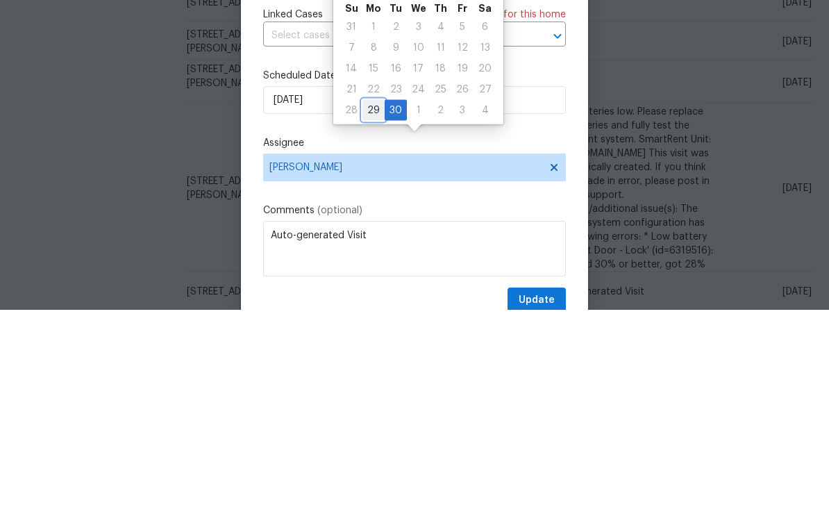
click at [371, 296] on div "29" at bounding box center [373, 305] width 22 height 19
type input "[DATE]"
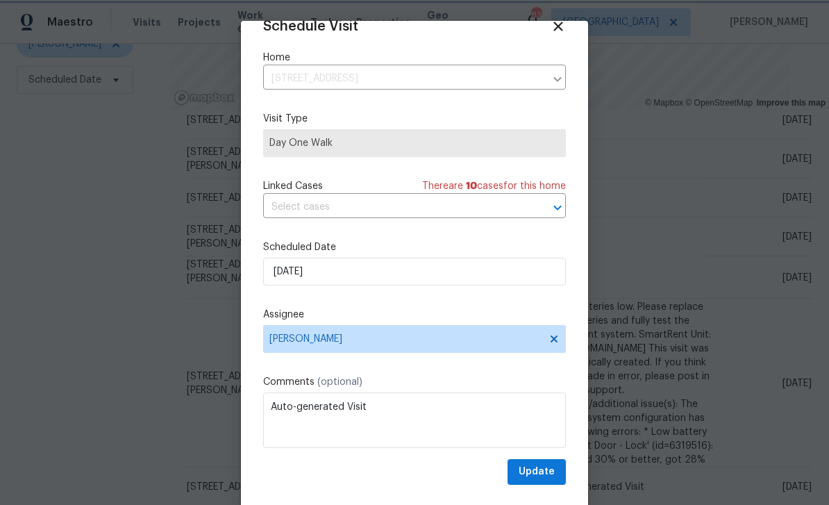
scroll to position [27, 0]
click at [545, 466] on span "Update" at bounding box center [536, 471] width 36 height 17
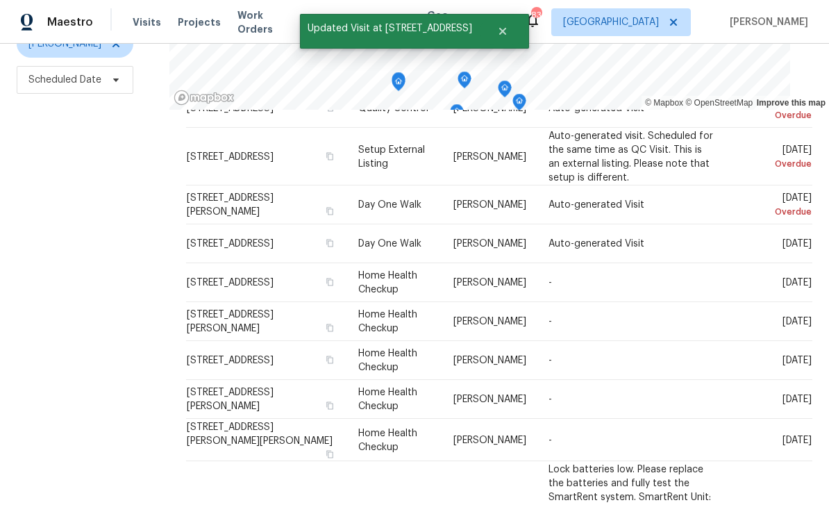
scroll to position [49, 0]
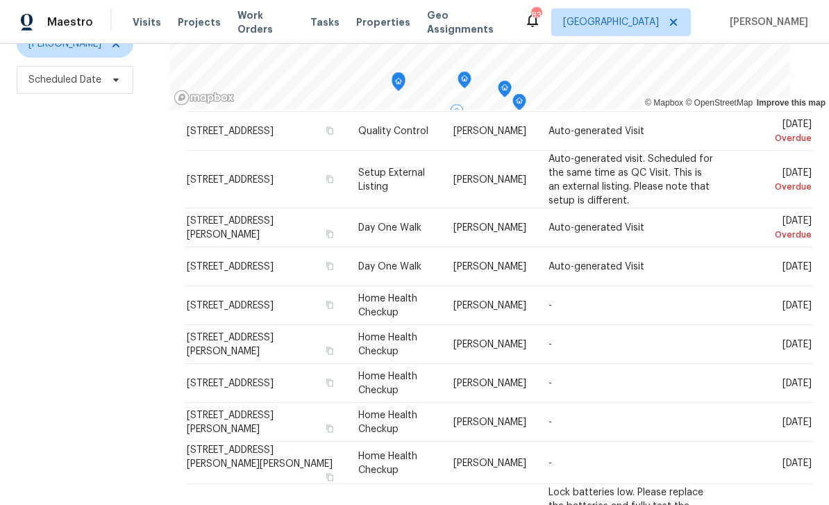
click at [0, 0] on icon at bounding box center [0, 0] width 0 height 0
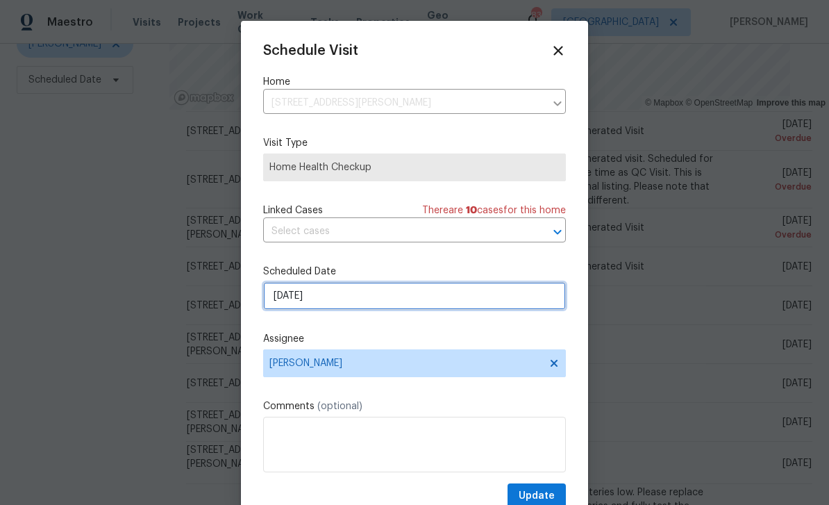
click at [529, 295] on input "[DATE]" at bounding box center [414, 296] width 303 height 28
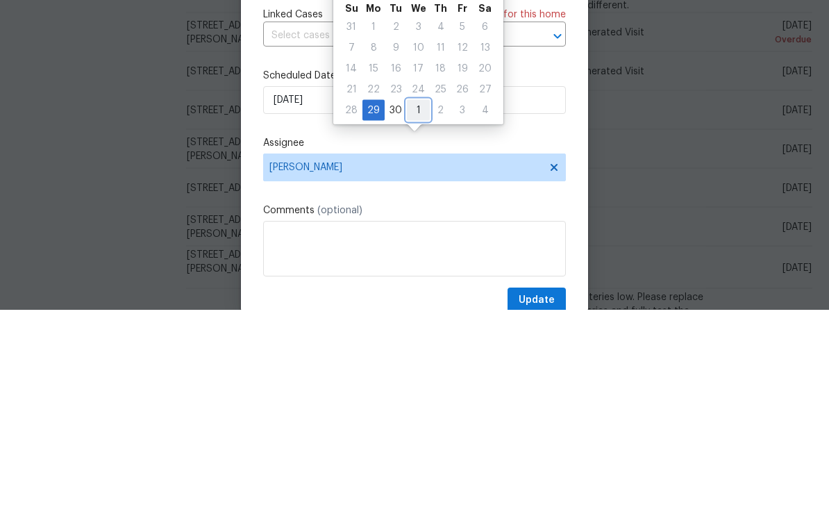
click at [414, 296] on div "1" at bounding box center [418, 305] width 23 height 19
type input "10/1/2025"
select select "9"
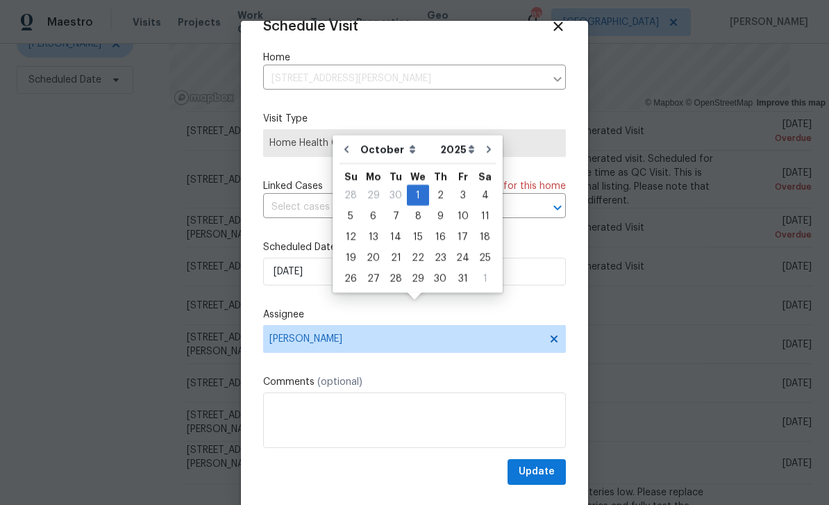
scroll to position [27, 0]
click at [541, 468] on span "Update" at bounding box center [536, 471] width 36 height 17
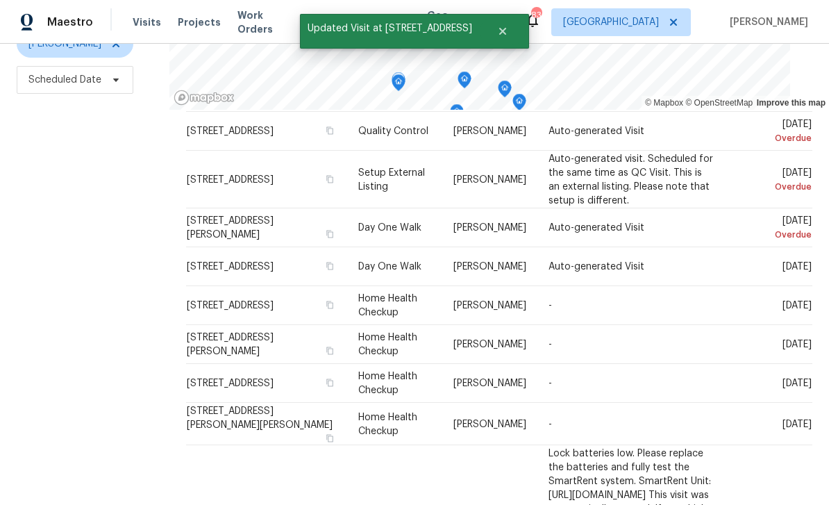
click at [0, 0] on icon at bounding box center [0, 0] width 0 height 0
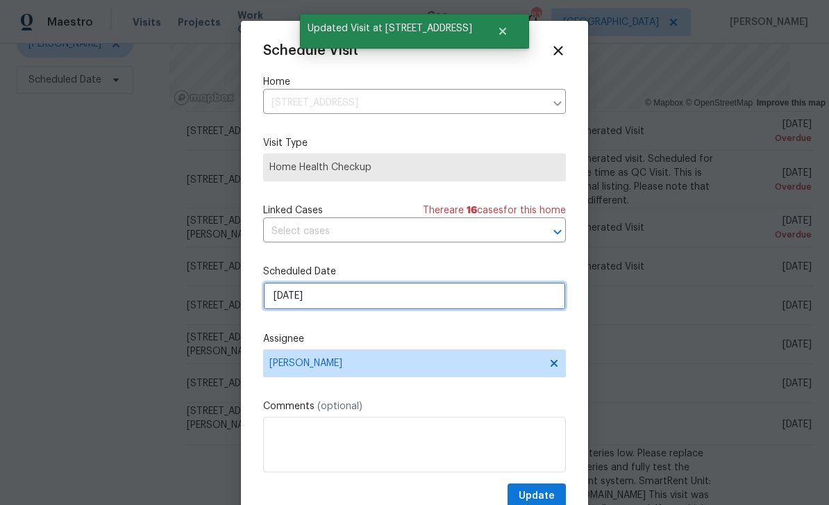
click at [507, 305] on input "[DATE]" at bounding box center [414, 296] width 303 height 28
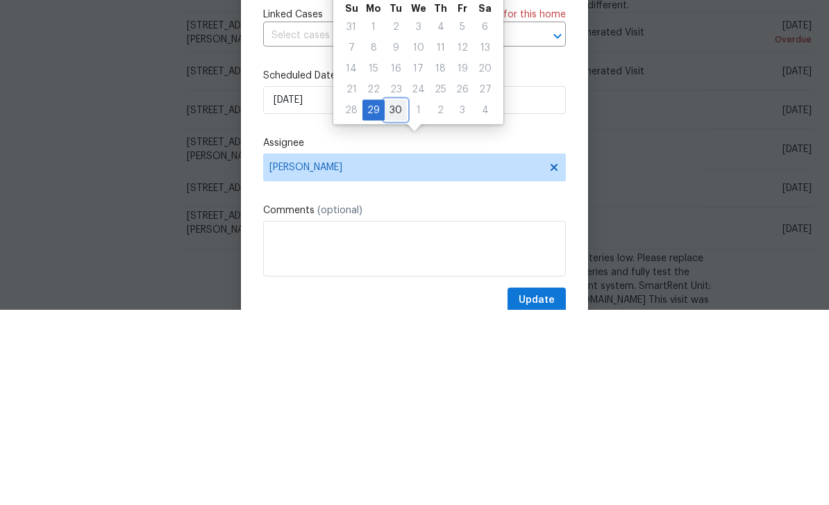
click at [399, 296] on div "30" at bounding box center [395, 305] width 22 height 19
type input "9/30/2025"
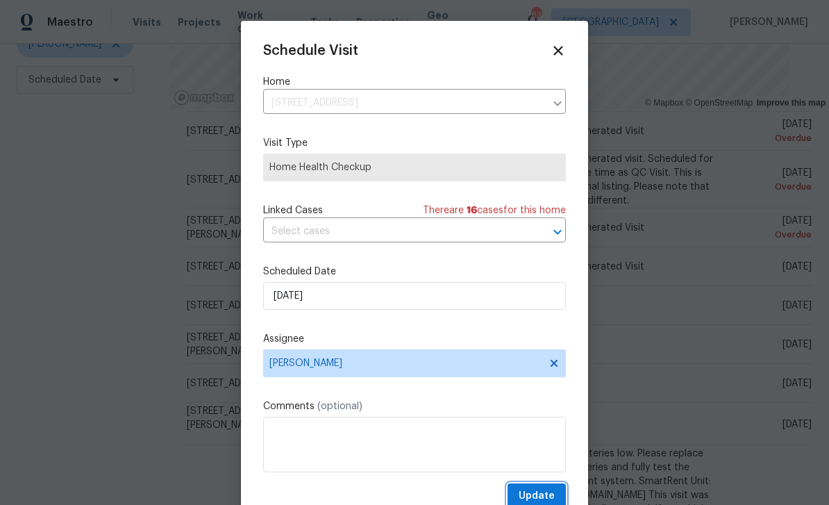
click at [550, 493] on span "Update" at bounding box center [536, 495] width 36 height 17
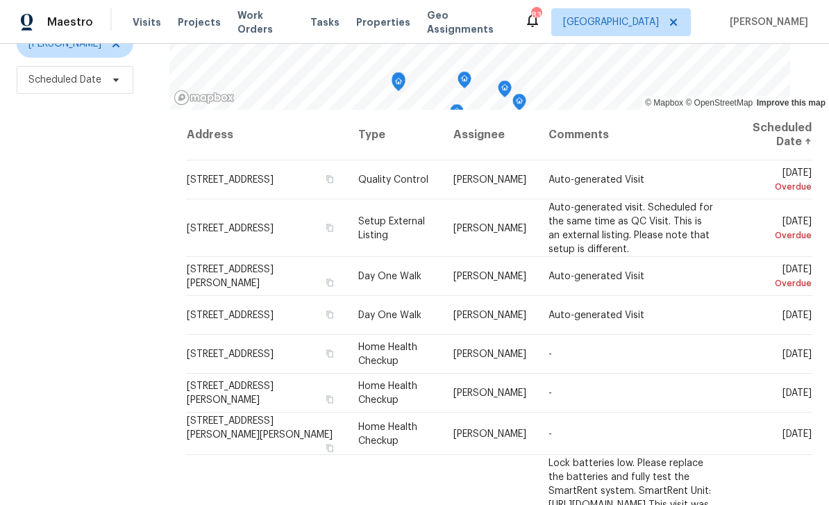
scroll to position [0, 0]
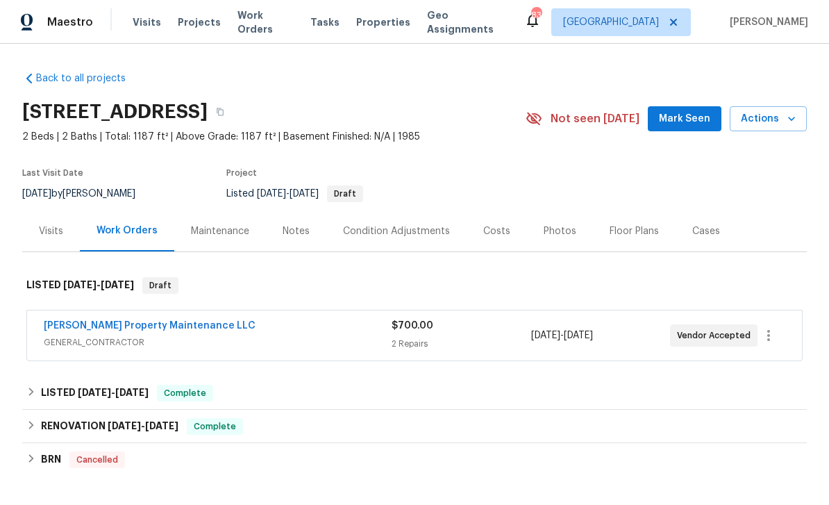
click at [681, 116] on span "Mark Seen" at bounding box center [684, 118] width 51 height 17
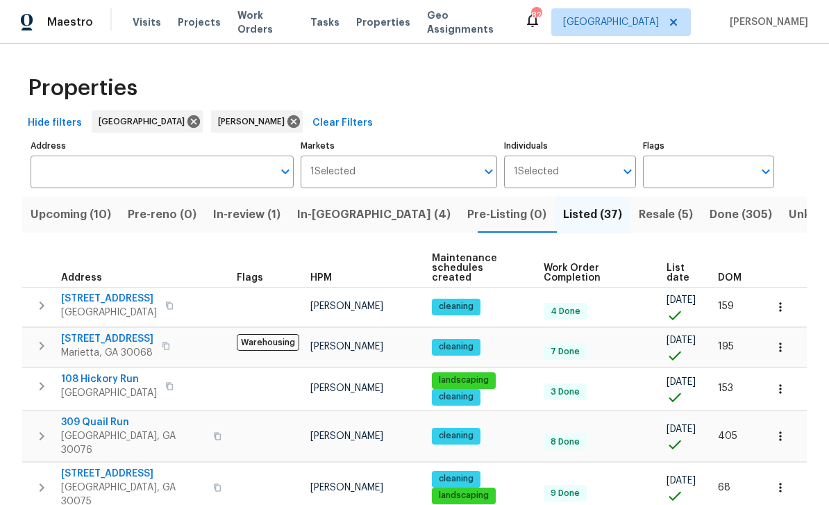
scroll to position [301, 0]
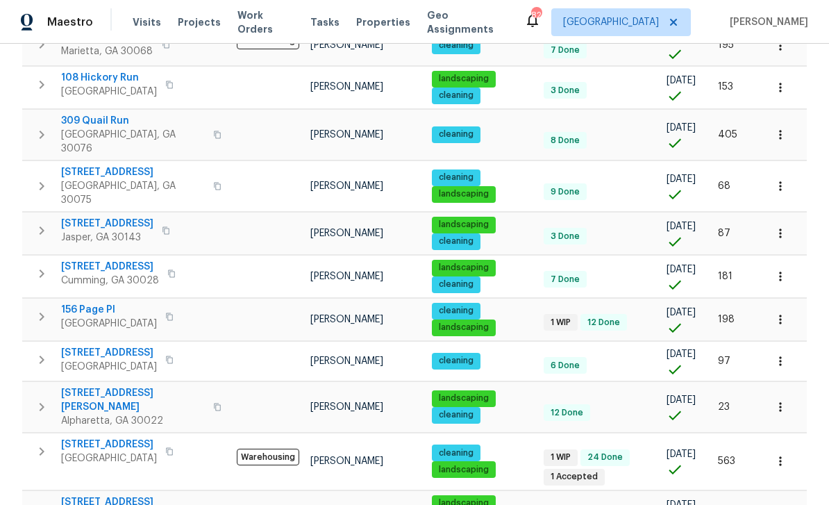
click at [96, 437] on span "5055 Hickory Hills Dr" at bounding box center [109, 444] width 96 height 14
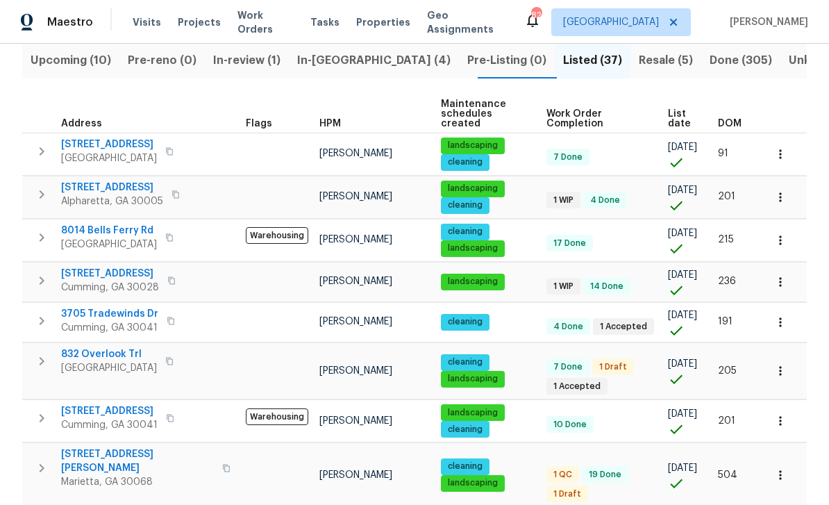
scroll to position [156, 0]
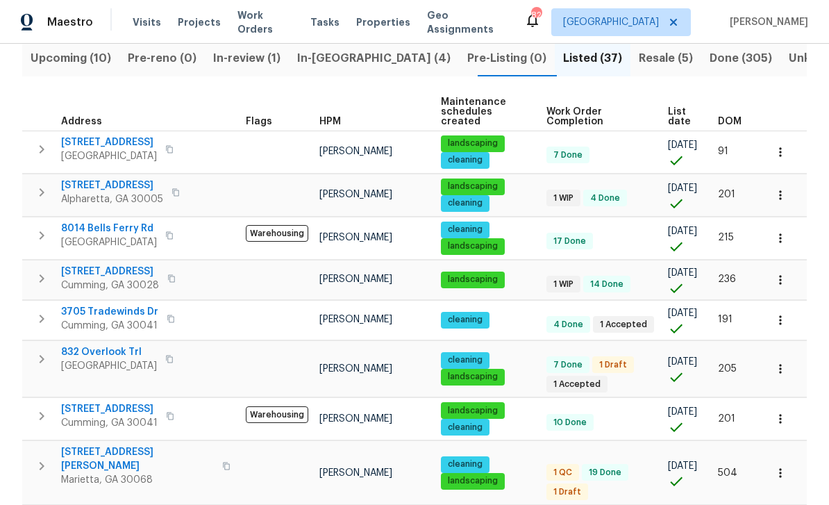
click at [85, 345] on span "832 Overlook Trl" at bounding box center [109, 352] width 96 height 14
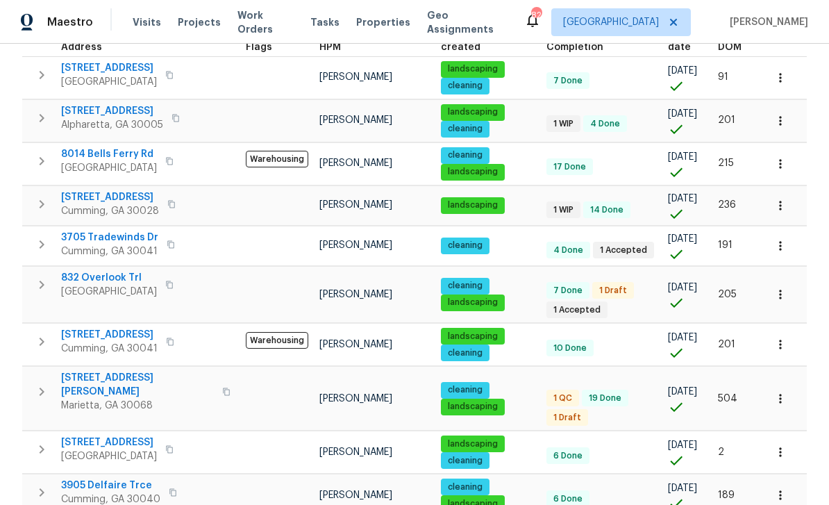
scroll to position [233, 0]
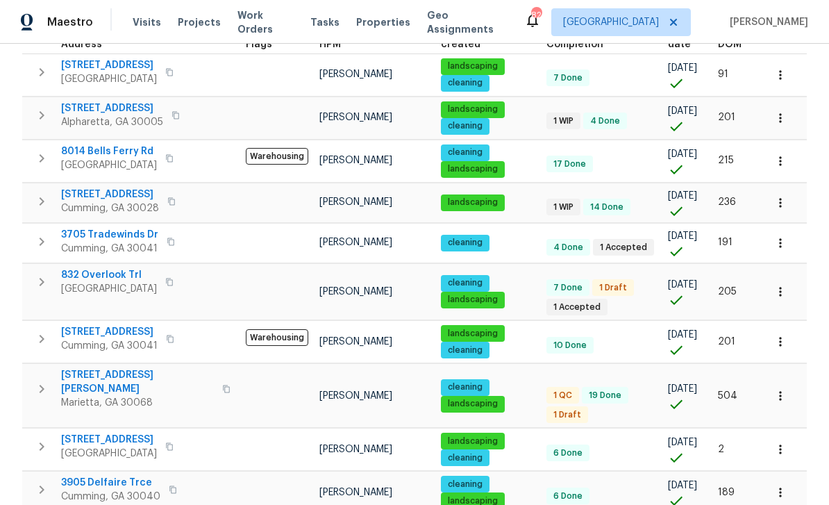
click at [96, 368] on span "51 Holt Rd NE" at bounding box center [137, 382] width 153 height 28
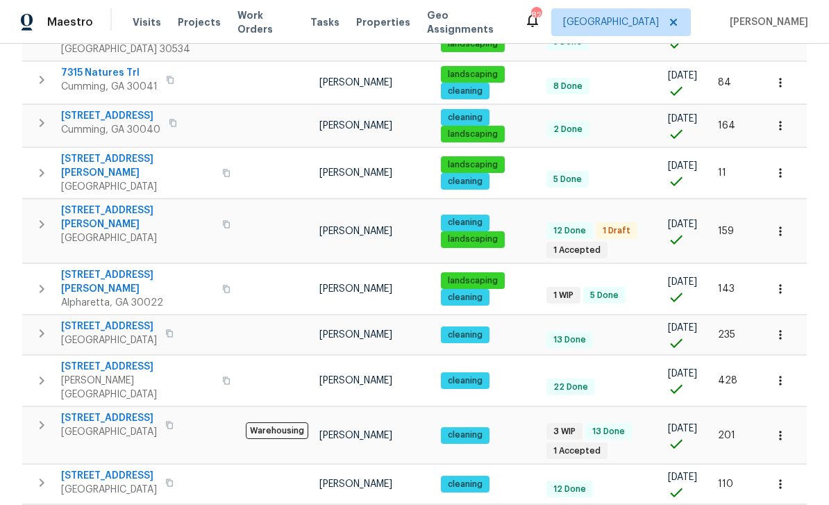
scroll to position [44, 0]
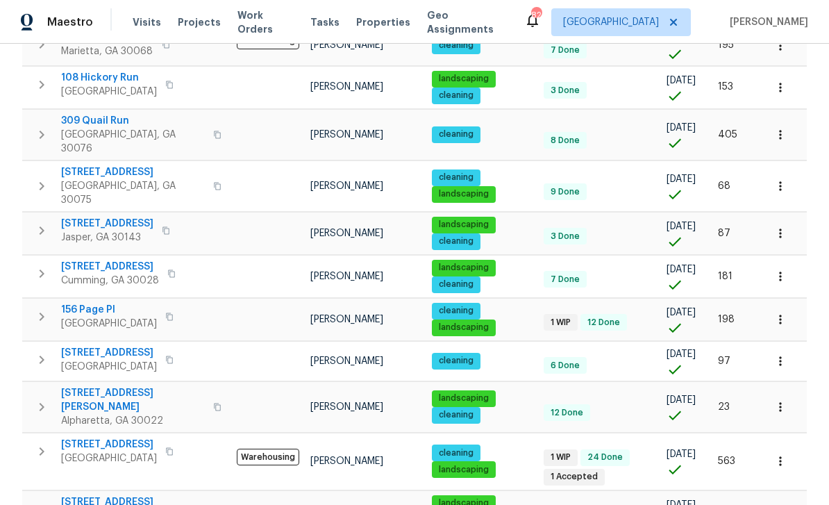
scroll to position [44, 0]
click at [173, 447] on icon "button" at bounding box center [169, 451] width 7 height 8
click at [178, 441] on button "button" at bounding box center [169, 450] width 17 height 19
click at [174, 447] on icon "button" at bounding box center [169, 451] width 8 height 8
click at [103, 437] on span "5055 Hickory Hills Dr" at bounding box center [109, 444] width 96 height 14
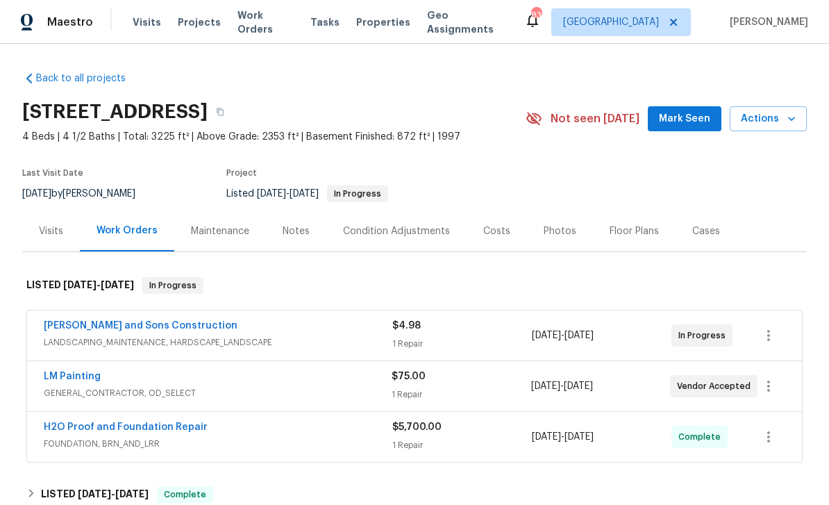
click at [293, 228] on div "Notes" at bounding box center [295, 231] width 27 height 14
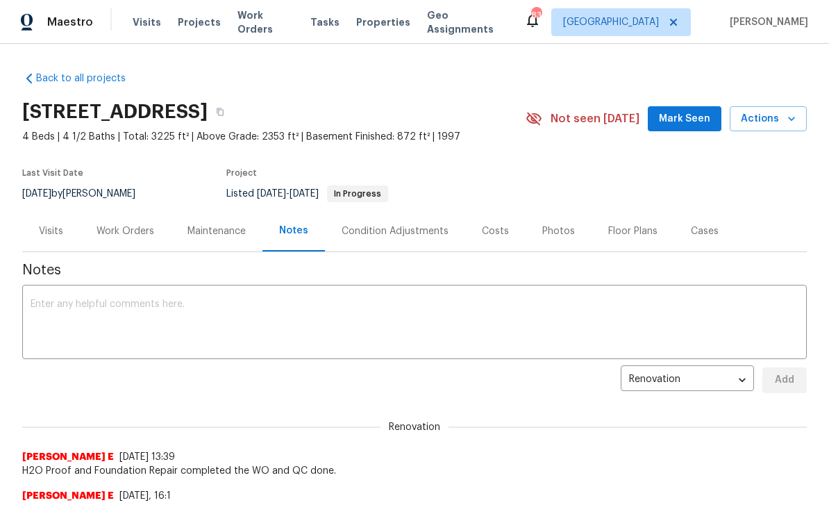
click at [85, 310] on textarea at bounding box center [415, 323] width 768 height 49
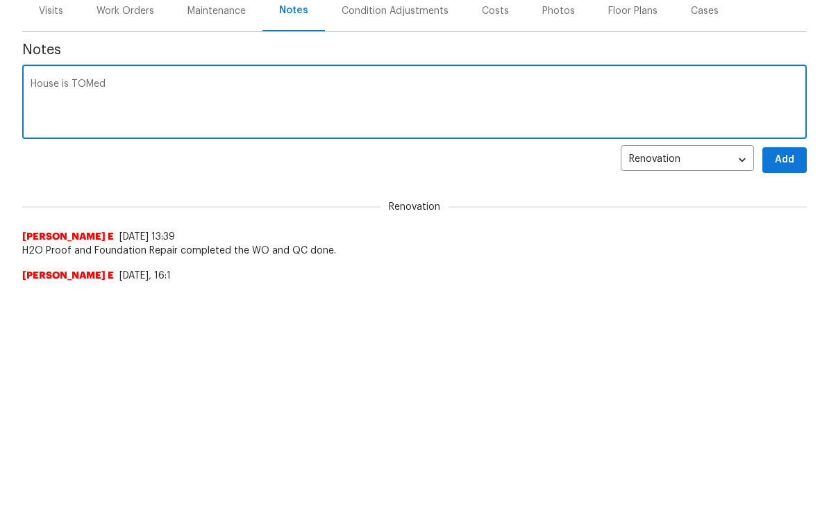
type textarea "House is TOMed"
click at [781, 371] on span "Add" at bounding box center [784, 379] width 22 height 17
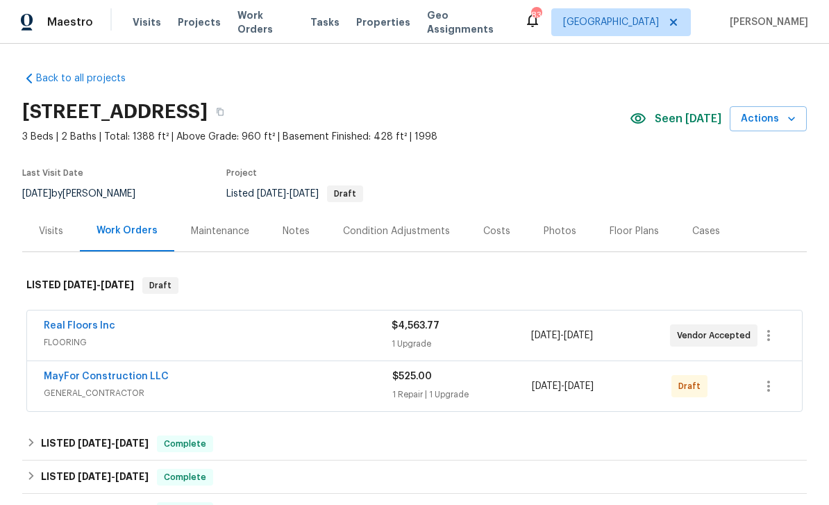
click at [292, 231] on div "Notes" at bounding box center [295, 231] width 27 height 14
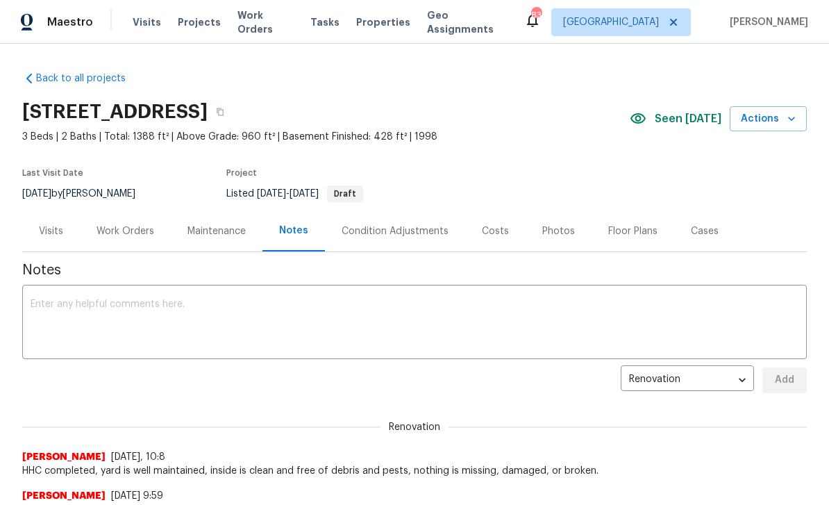
click at [81, 312] on textarea at bounding box center [415, 323] width 768 height 49
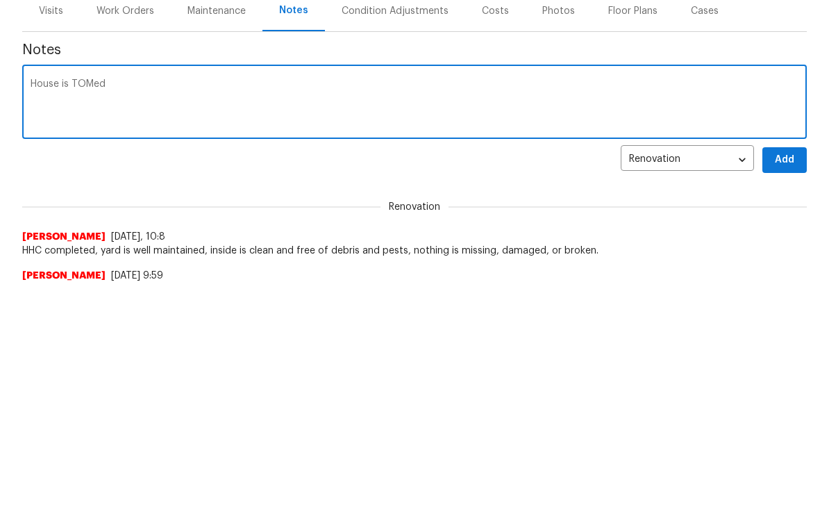
type textarea "House is TOMed"
click at [779, 371] on span "Add" at bounding box center [784, 379] width 22 height 17
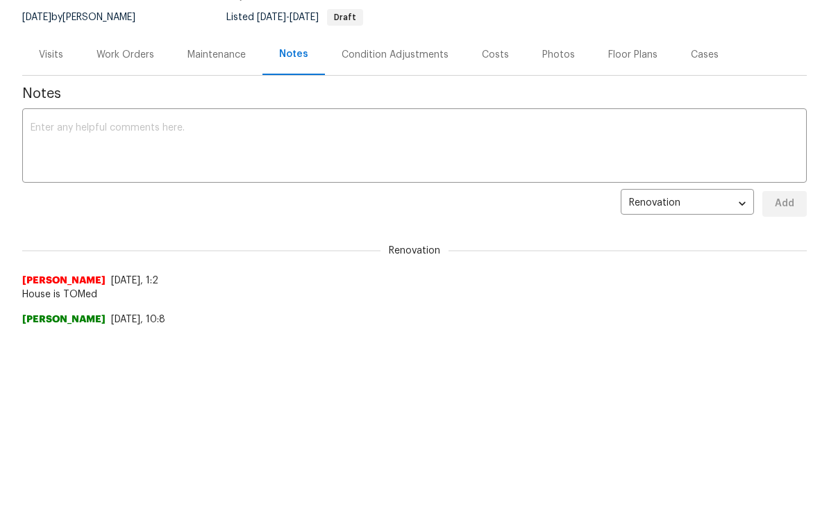
scroll to position [174, 0]
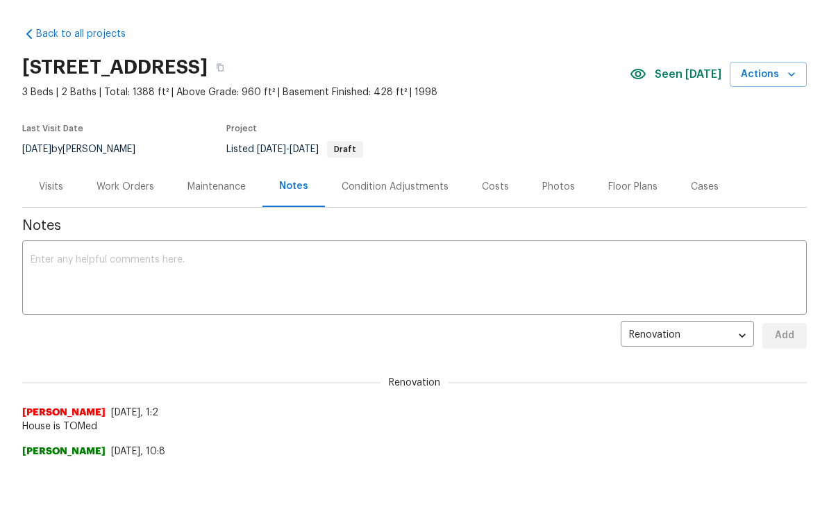
click at [63, 260] on textarea at bounding box center [415, 279] width 768 height 49
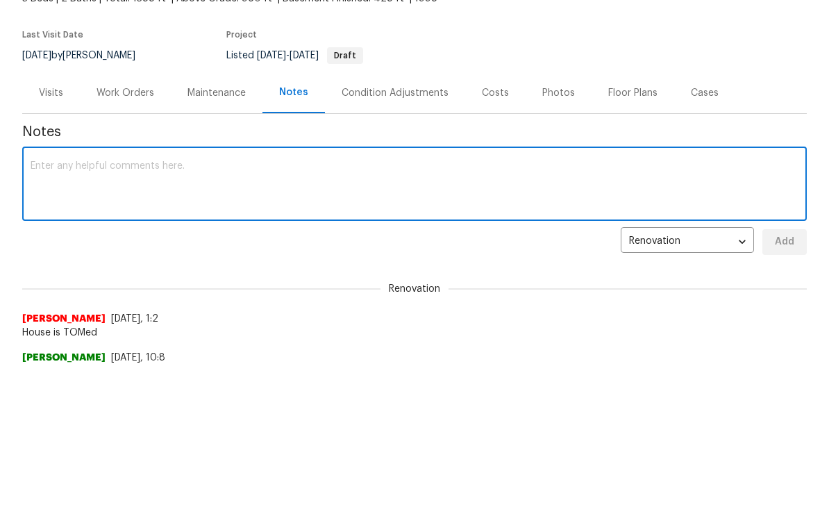
scroll to position [138, 0]
click at [210, 87] on div "Maintenance" at bounding box center [216, 93] width 58 height 14
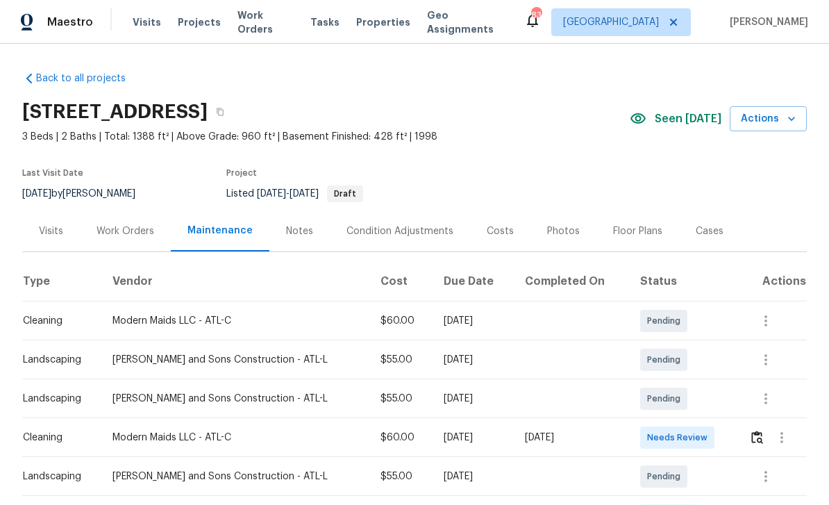
click at [122, 231] on div "Work Orders" at bounding box center [125, 231] width 58 height 14
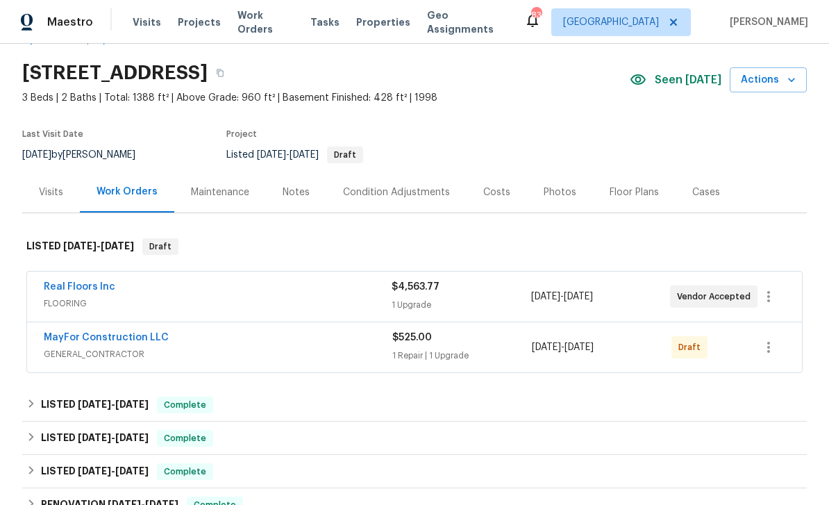
scroll to position [58, 0]
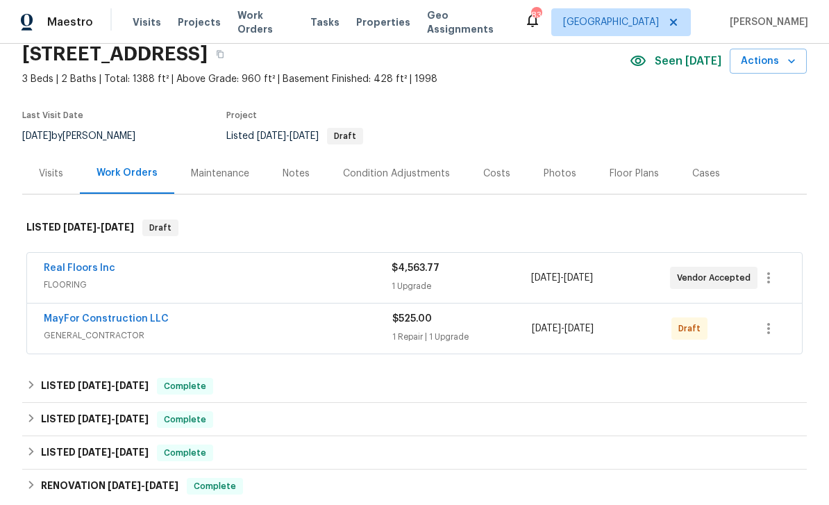
click at [67, 272] on link "Real Floors Inc" at bounding box center [79, 268] width 71 height 10
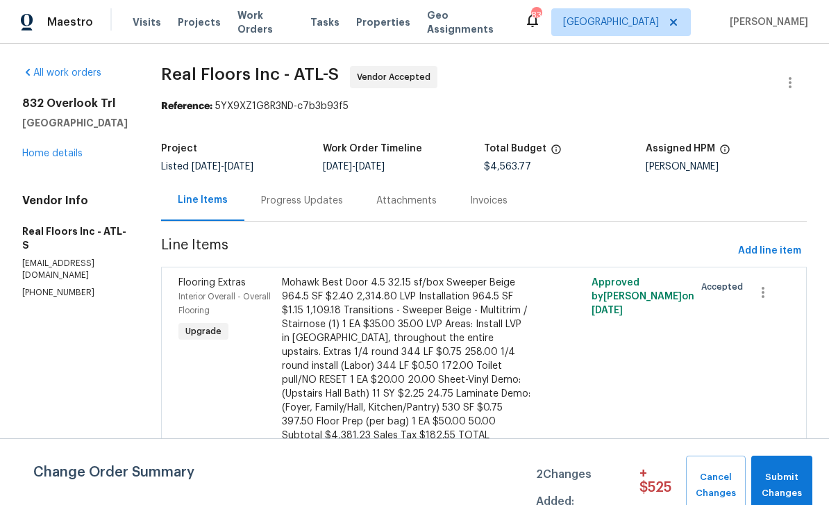
click at [293, 204] on div "Progress Updates" at bounding box center [302, 201] width 82 height 14
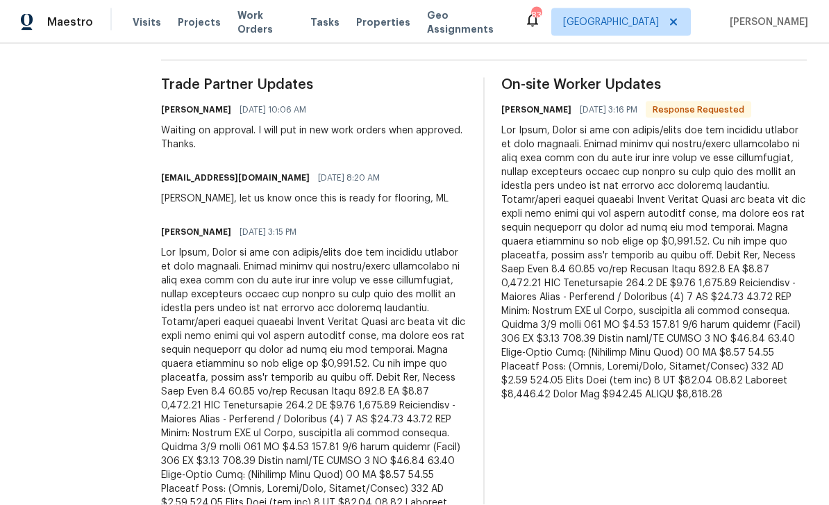
scroll to position [44, 0]
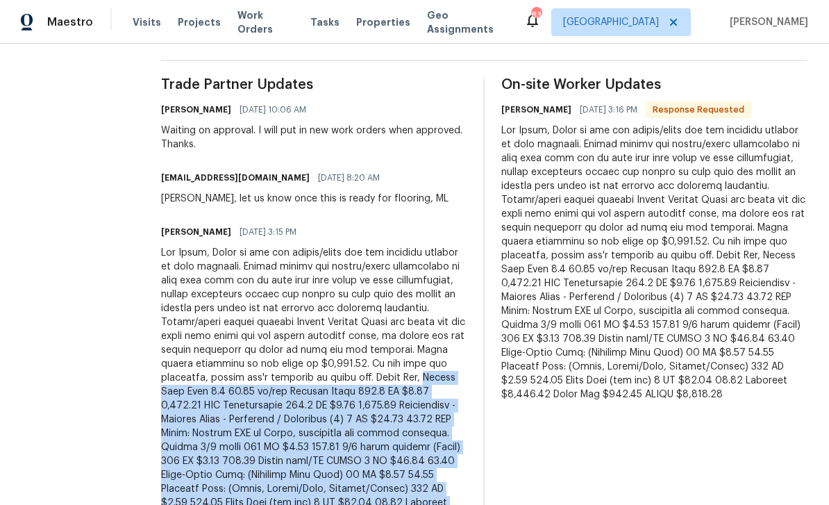
copy div "Mohawk Best Door 4.5 32.15 sf/box Sweeper Beige 964.5 SF $2.40 2,314.80 LVP Ins…"
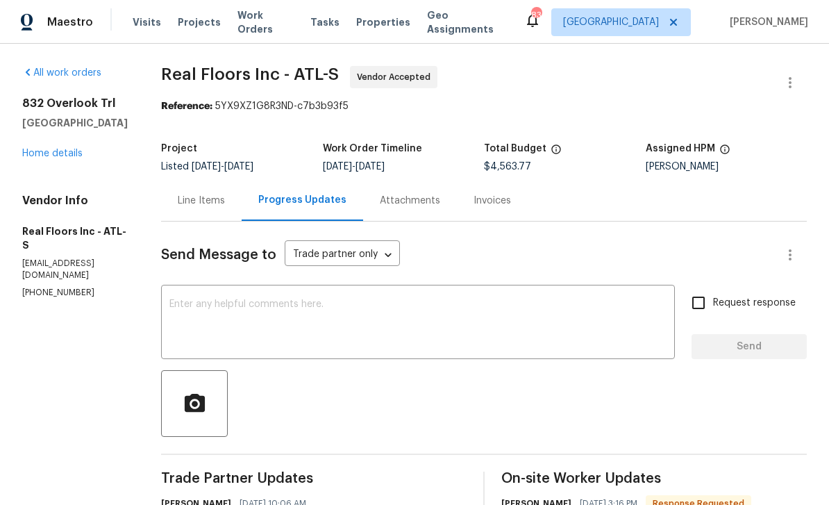
scroll to position [0, 0]
click at [46, 101] on div "[STREET_ADDRESS] Home details" at bounding box center [74, 128] width 105 height 64
click at [53, 149] on link "Home details" at bounding box center [52, 154] width 60 height 10
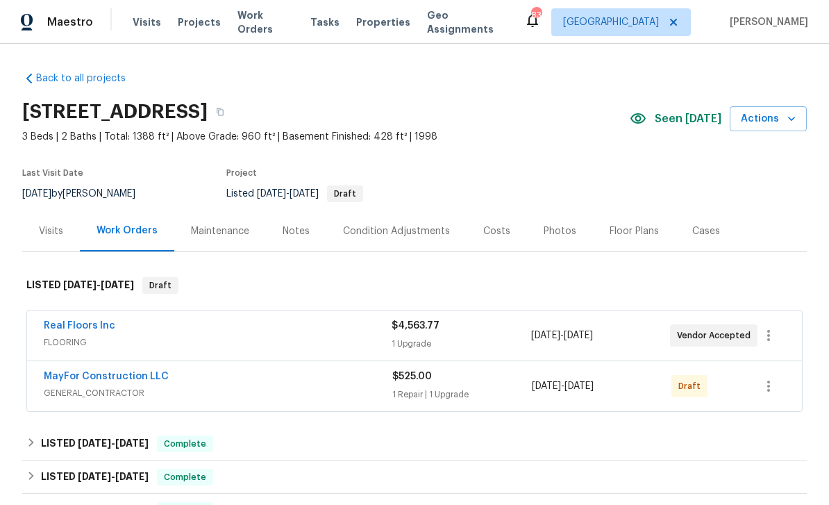
click at [213, 224] on div "Maintenance" at bounding box center [220, 231] width 58 height 14
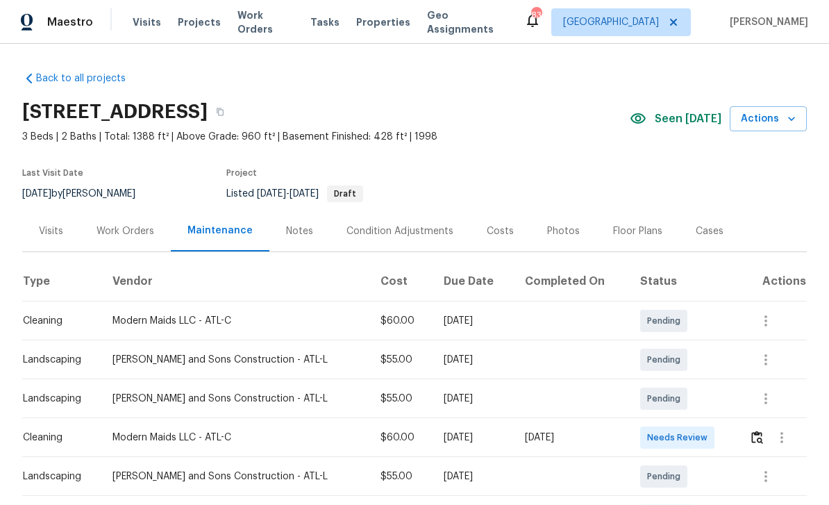
click at [291, 224] on div "Notes" at bounding box center [299, 231] width 27 height 14
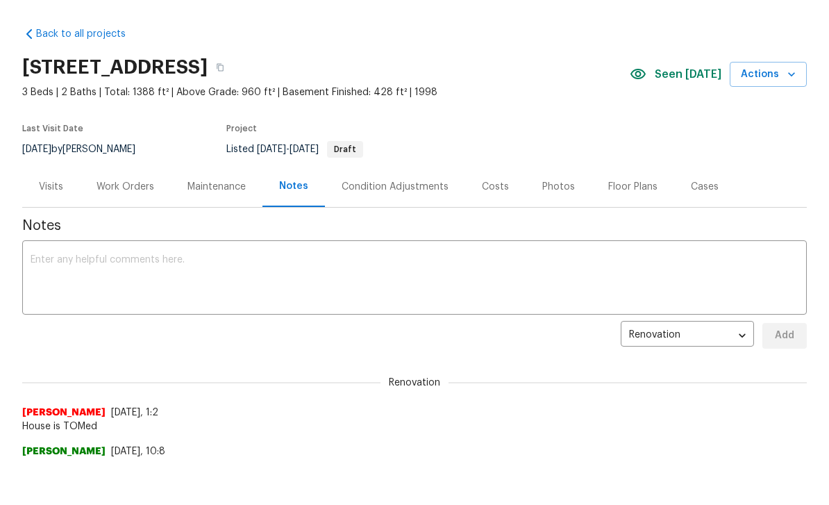
click at [48, 259] on textarea at bounding box center [415, 279] width 768 height 49
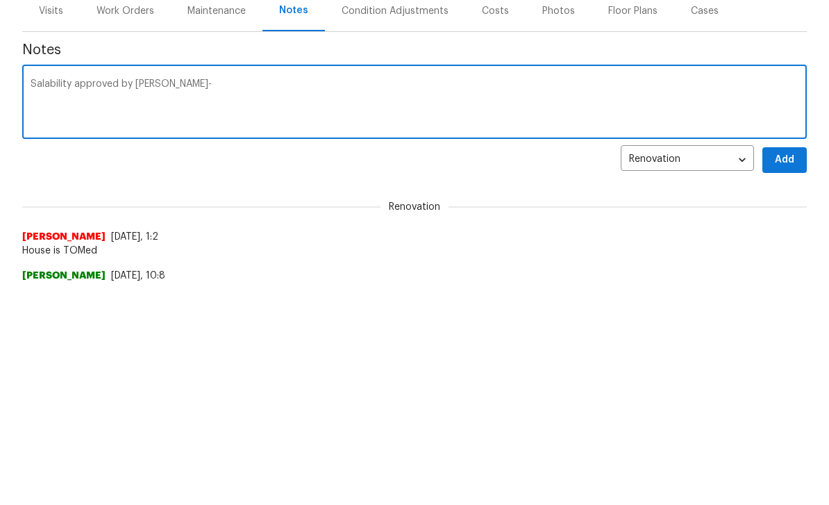
paste textarea "Mohawk Best Door 4.5 32.15 sf/box Sweeper Beige 964.5 SF $2.40 2,314.80 LVP Ins…"
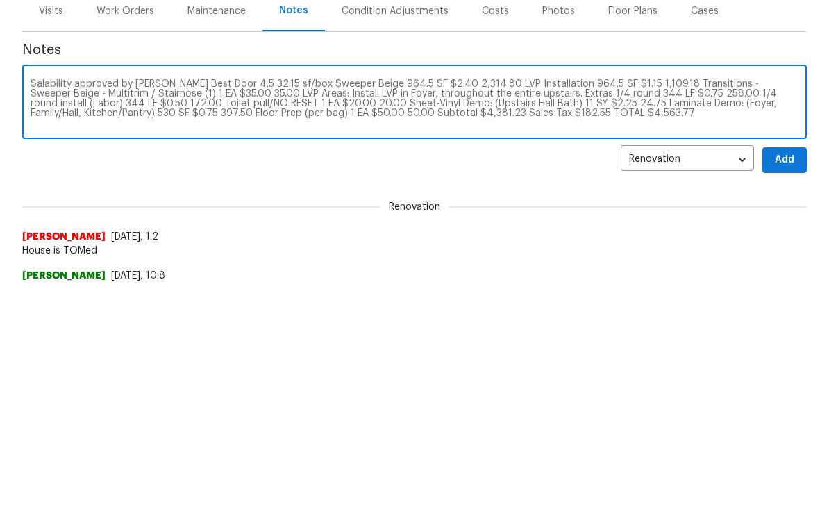
type textarea "Salability approved by [PERSON_NAME] Best Door 4.5 32.15 sf/box Sweeper Beige 9…"
click at [776, 327] on span "Add" at bounding box center [784, 335] width 22 height 17
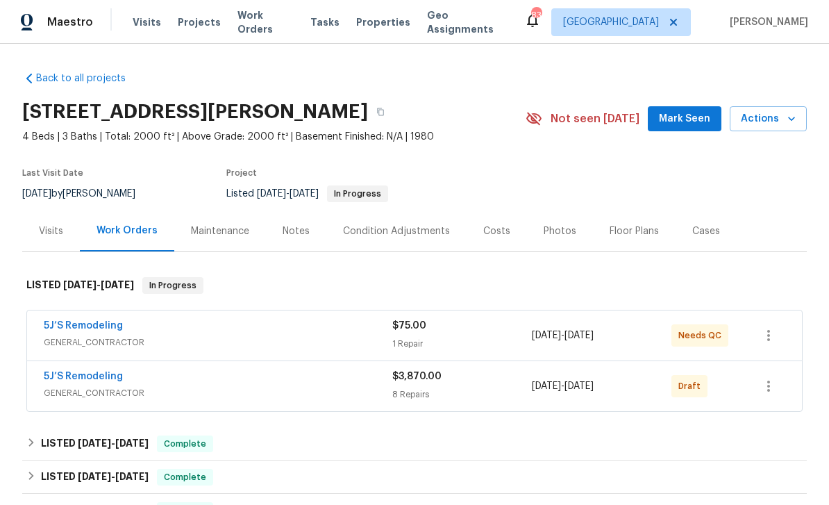
click at [68, 328] on link "5J’S Remodeling" at bounding box center [83, 326] width 79 height 10
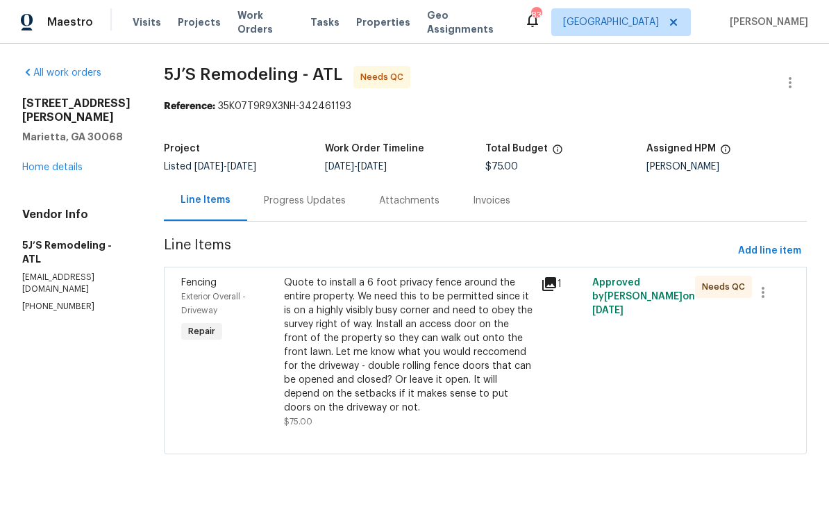
click at [294, 203] on div "Progress Updates" at bounding box center [305, 201] width 82 height 14
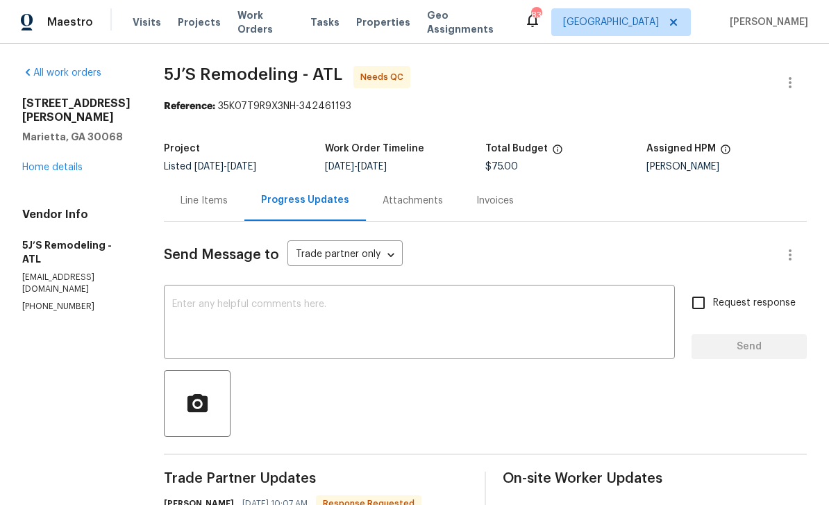
click at [199, 195] on div "Line Items" at bounding box center [203, 201] width 47 height 14
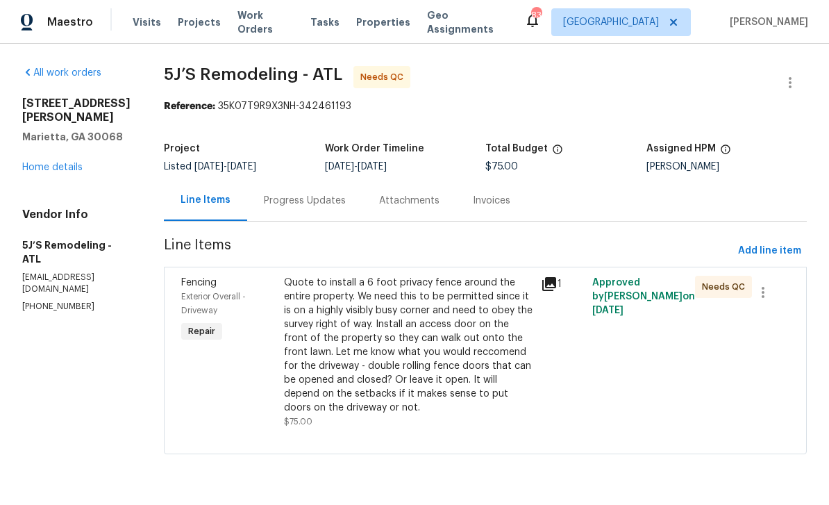
click at [68, 162] on link "Home details" at bounding box center [52, 167] width 60 height 10
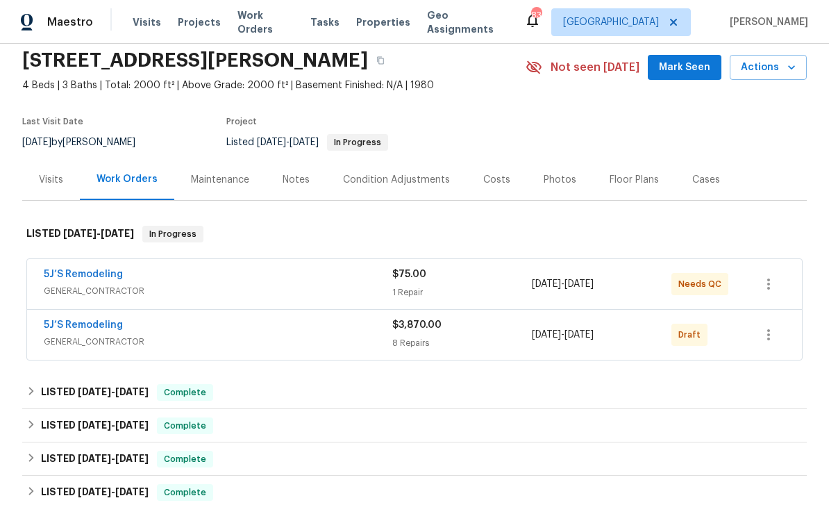
scroll to position [80, 0]
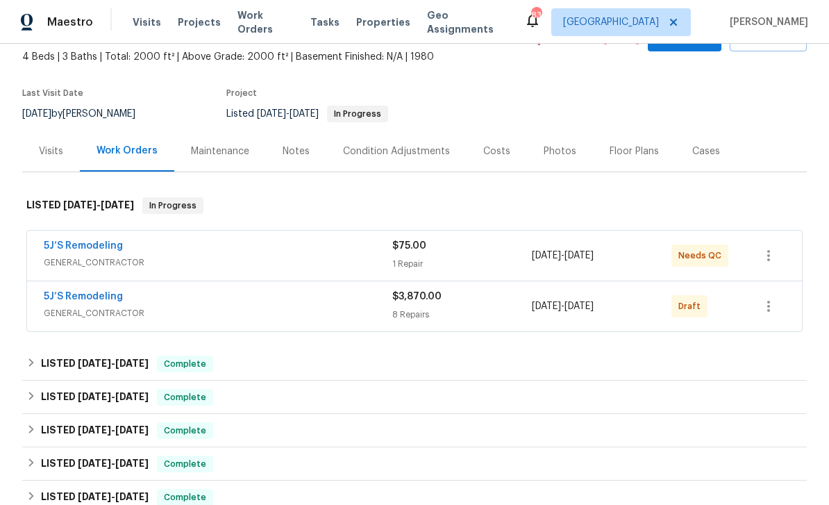
click at [71, 298] on link "5J’S Remodeling" at bounding box center [83, 296] width 79 height 10
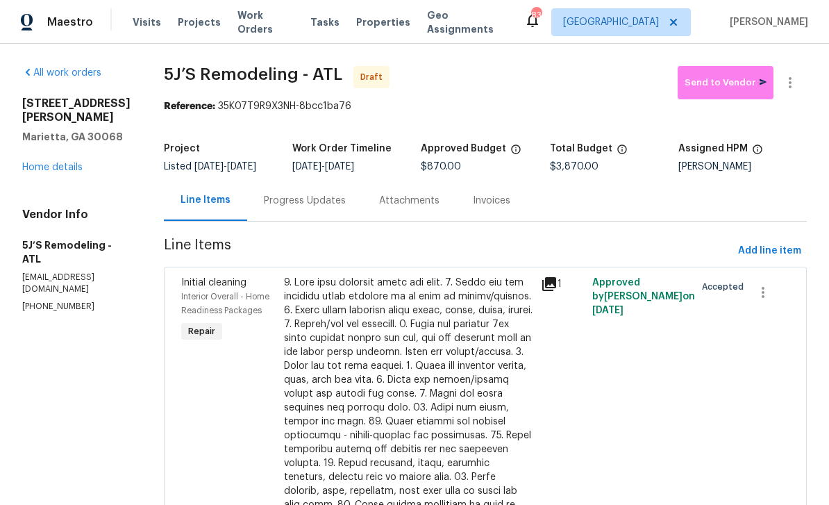
click at [56, 162] on link "Home details" at bounding box center [52, 167] width 60 height 10
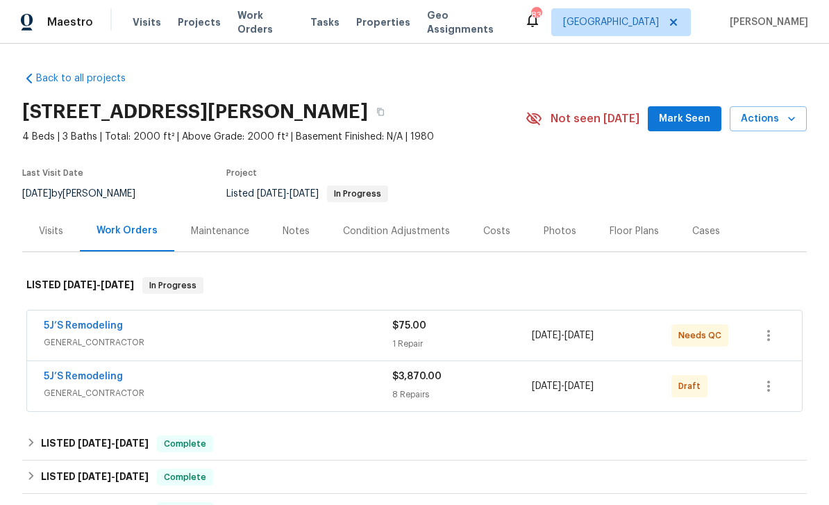
click at [687, 119] on span "Mark Seen" at bounding box center [684, 118] width 51 height 17
